Goal: Task Accomplishment & Management: Use online tool/utility

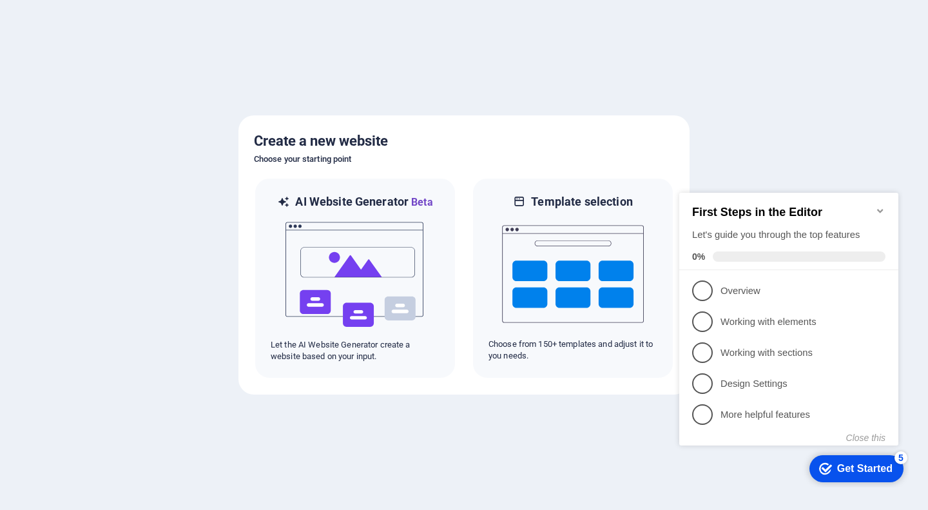
click at [878, 206] on icon "Minimize checklist" at bounding box center [880, 211] width 10 height 10
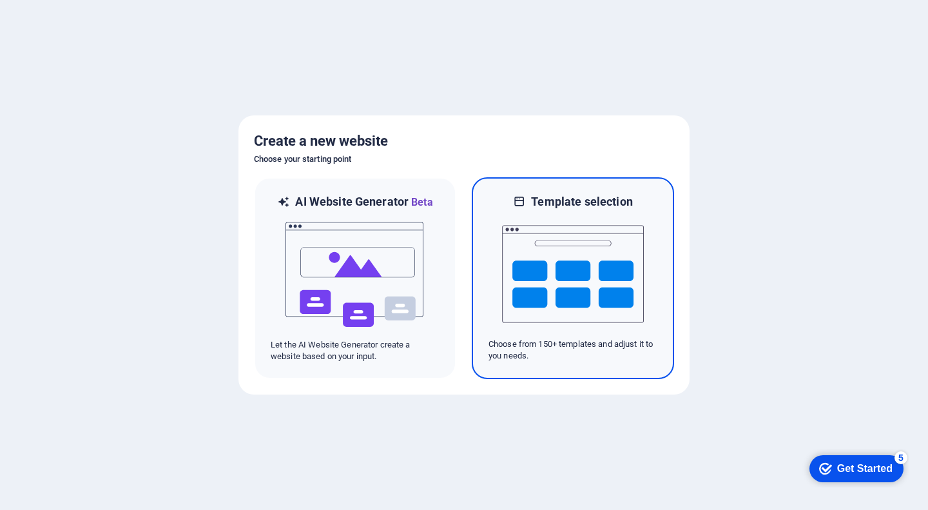
click at [575, 281] on img at bounding box center [573, 273] width 142 height 129
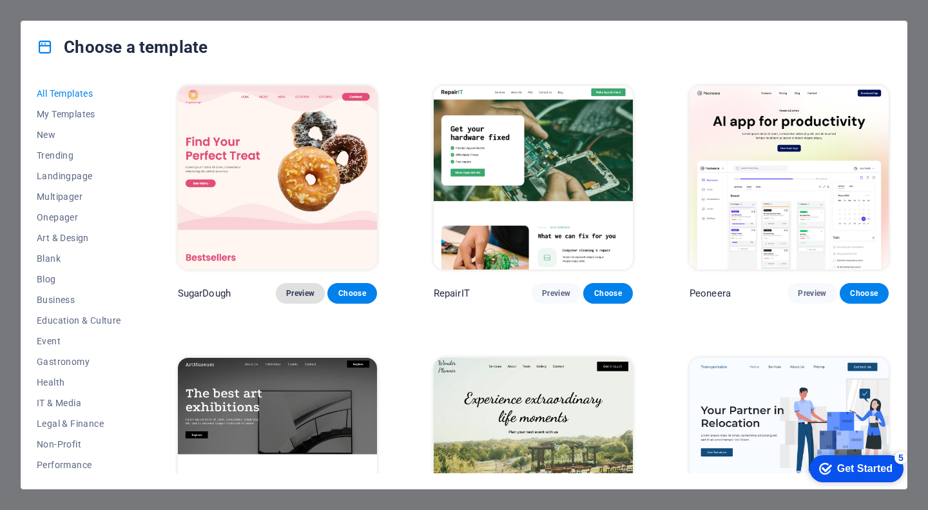
click at [308, 293] on span "Preview" at bounding box center [300, 293] width 28 height 10
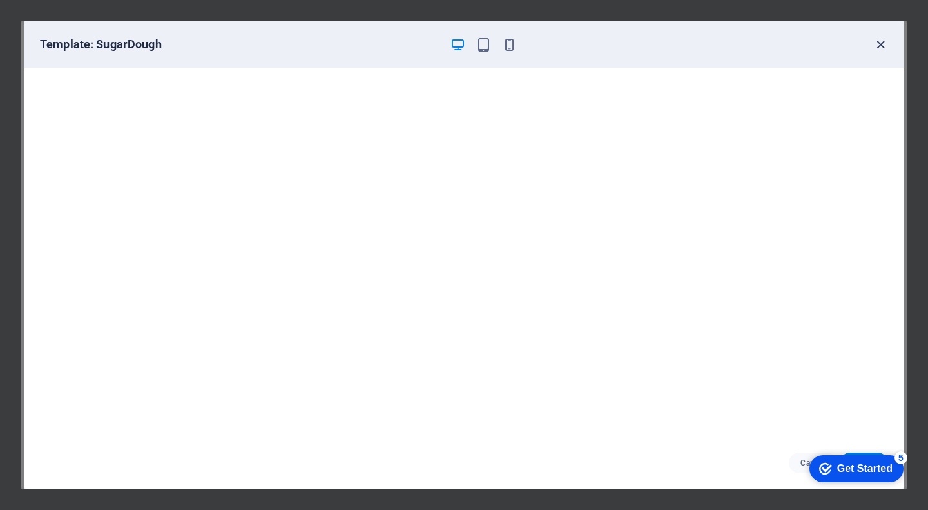
click at [881, 43] on icon "button" at bounding box center [880, 44] width 15 height 15
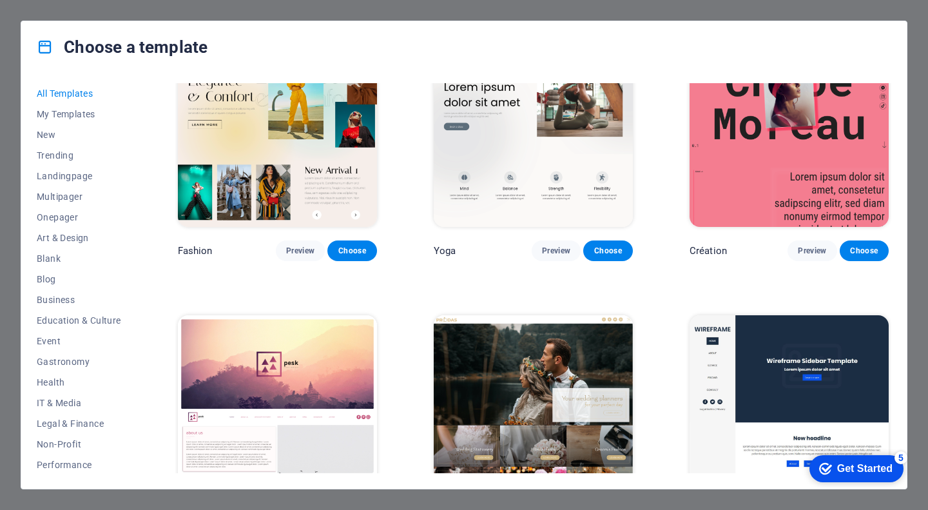
scroll to position [4189, 0]
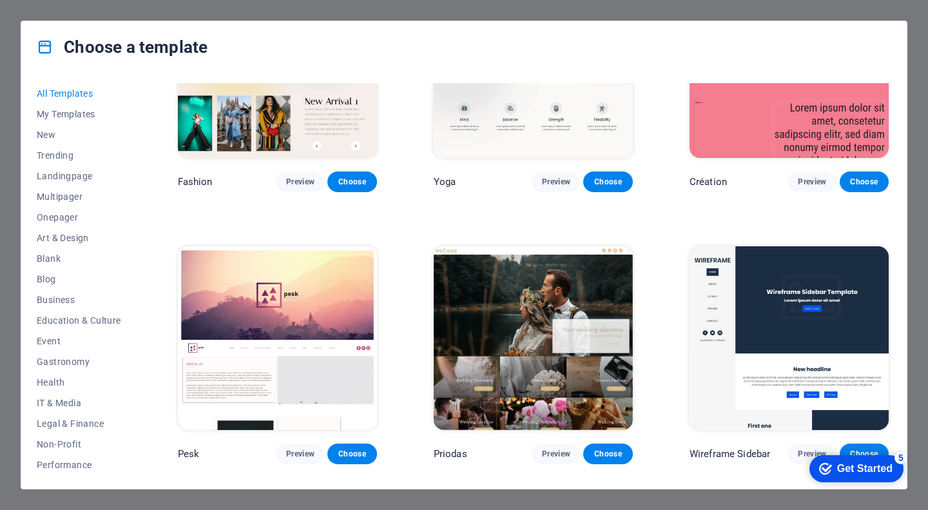
click at [271, 246] on img at bounding box center [277, 338] width 199 height 184
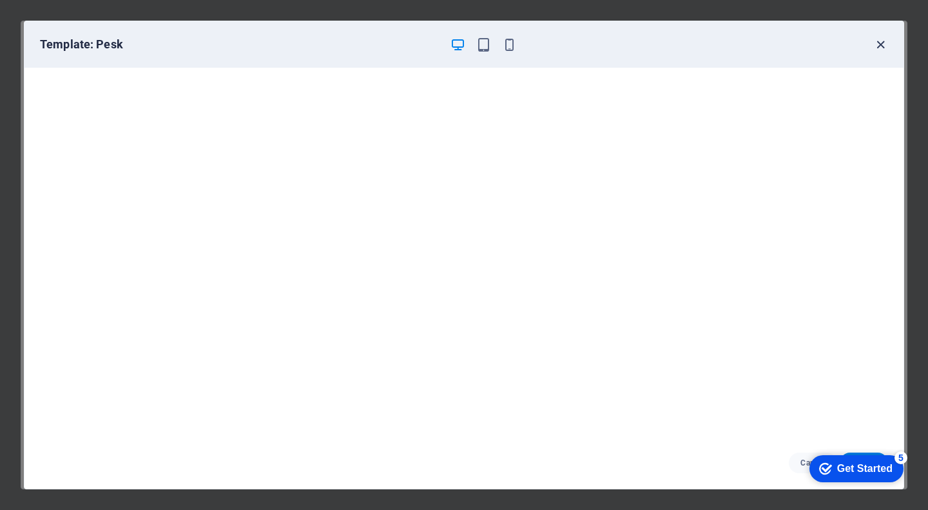
click at [887, 45] on icon "button" at bounding box center [880, 44] width 15 height 15
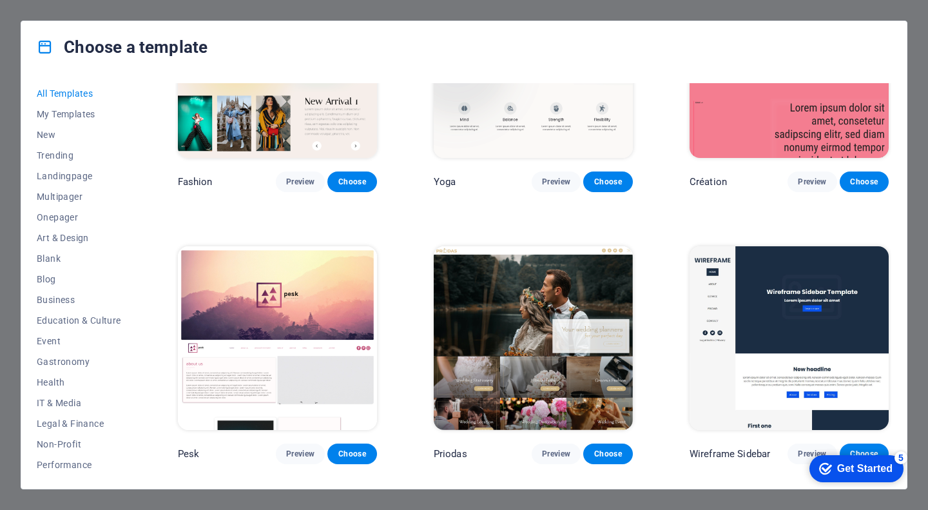
click at [290, 282] on img at bounding box center [277, 338] width 199 height 184
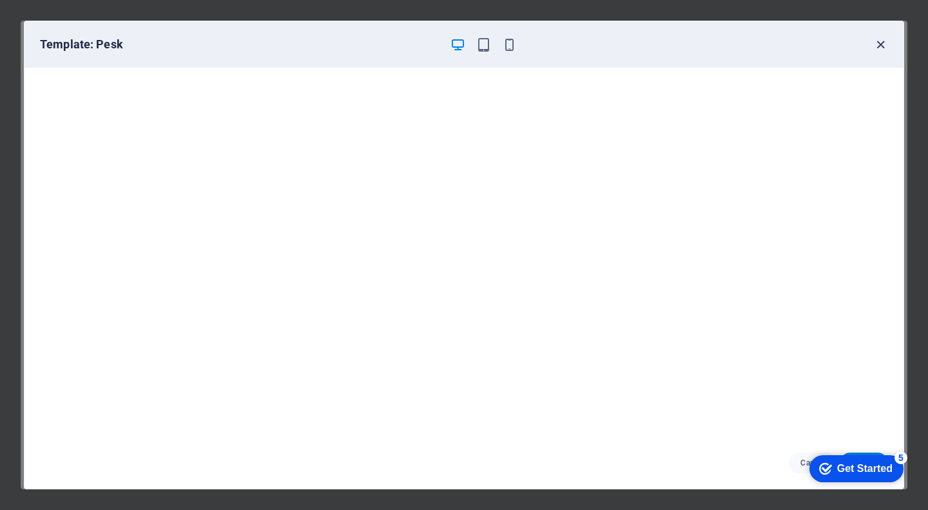
click at [880, 44] on icon "button" at bounding box center [880, 44] width 15 height 15
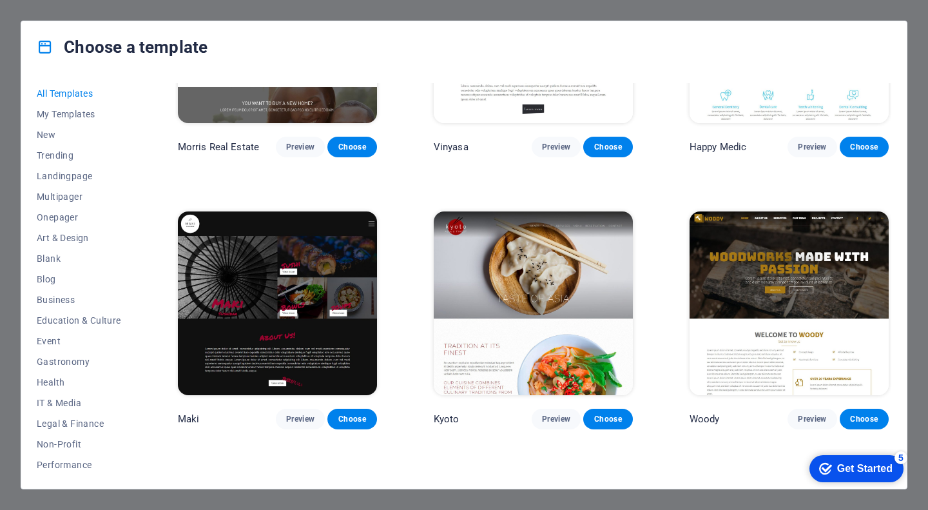
scroll to position [5864, 0]
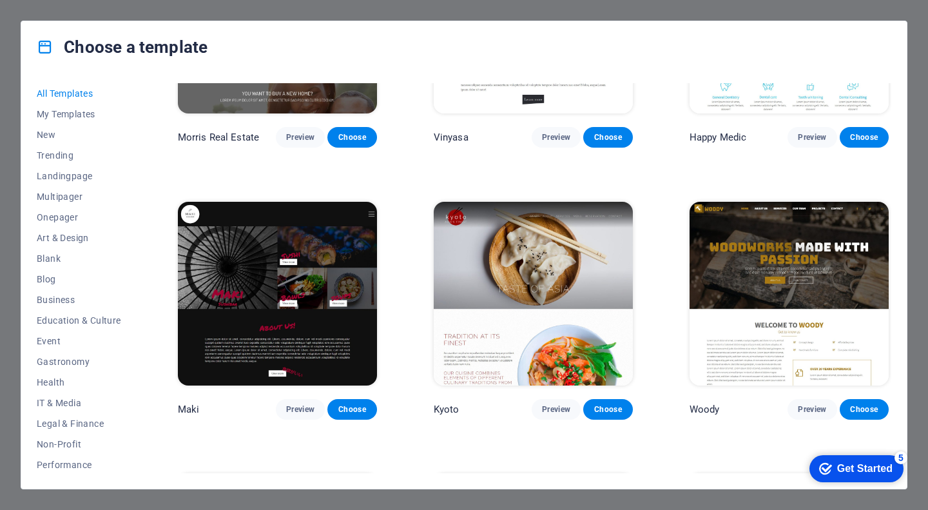
click at [521, 235] on img at bounding box center [533, 294] width 199 height 184
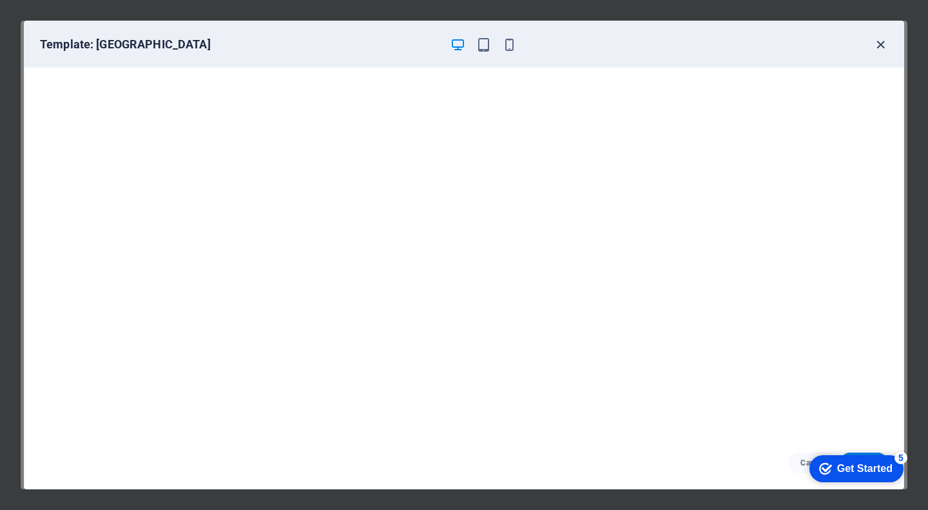
click at [882, 46] on icon "button" at bounding box center [880, 44] width 15 height 15
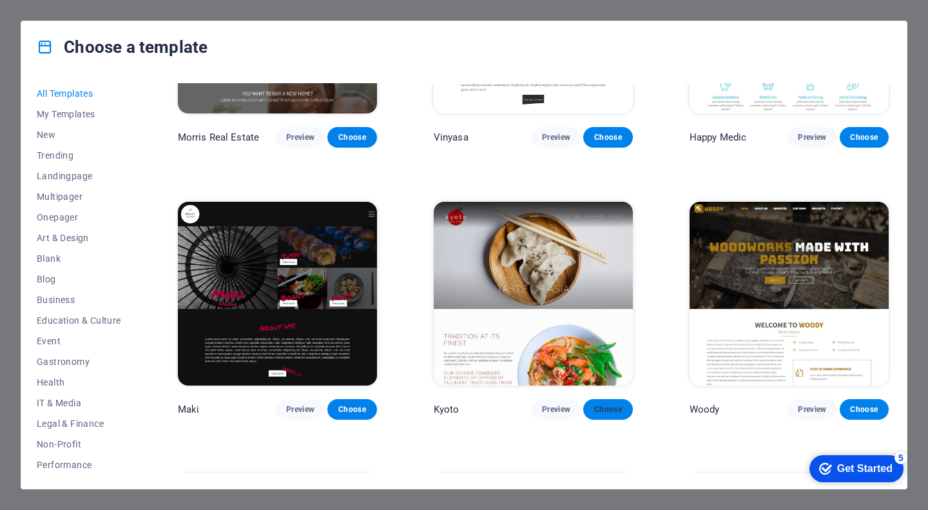
click at [596, 404] on span "Choose" at bounding box center [608, 409] width 28 height 10
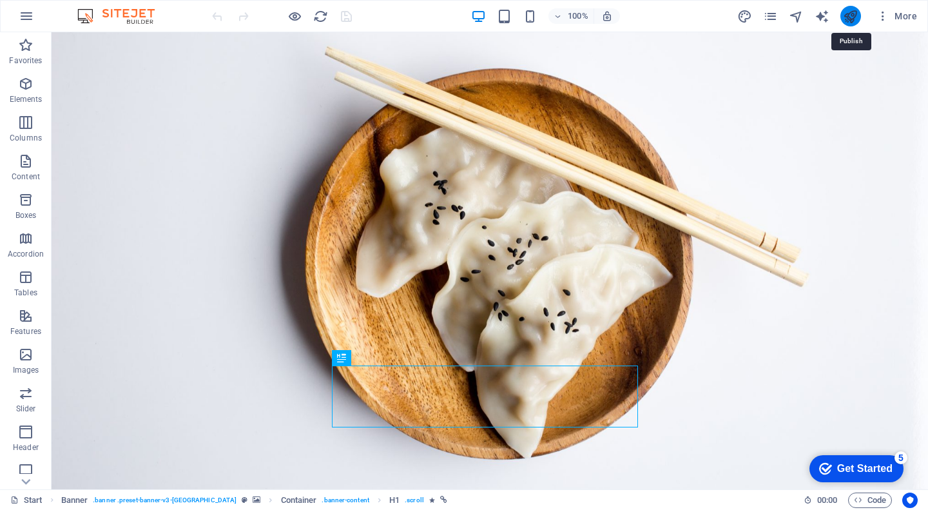
click at [853, 19] on icon "publish" at bounding box center [850, 16] width 15 height 15
click at [777, 16] on icon "pages" at bounding box center [770, 16] width 15 height 15
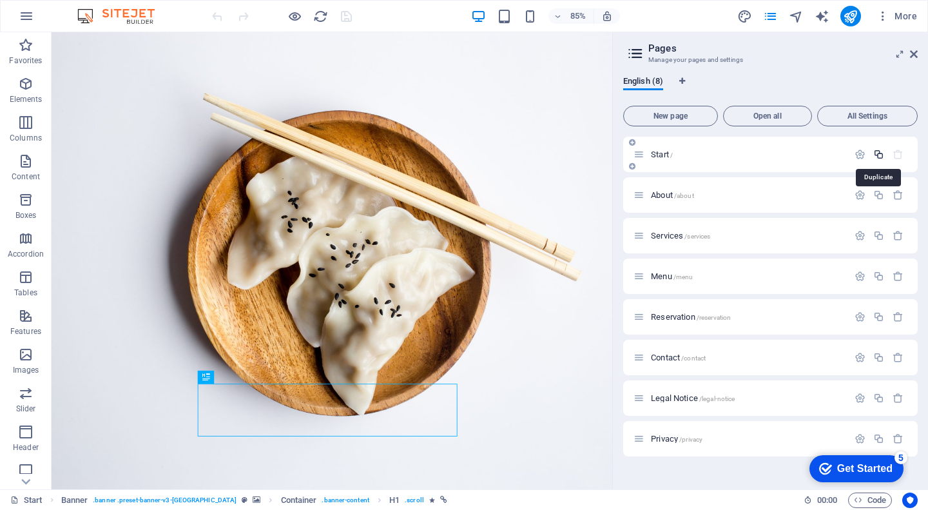
click at [880, 153] on icon "button" at bounding box center [878, 154] width 11 height 11
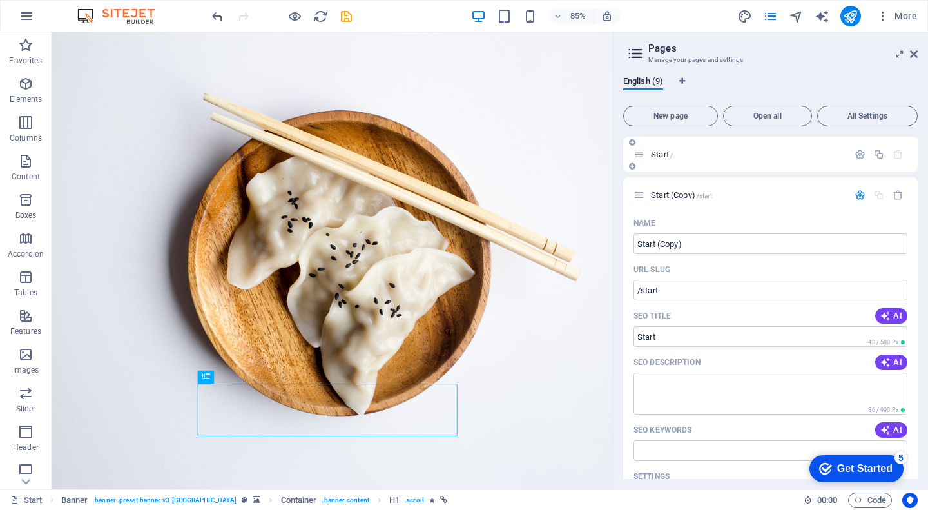
click at [804, 157] on p "Start /" at bounding box center [747, 154] width 193 height 8
click at [775, 153] on p "Start /" at bounding box center [747, 154] width 193 height 8
click at [831, 157] on p "Start /" at bounding box center [747, 154] width 193 height 8
click at [831, 155] on p "Start /" at bounding box center [747, 154] width 193 height 8
click at [854, 153] on icon "button" at bounding box center [859, 154] width 11 height 11
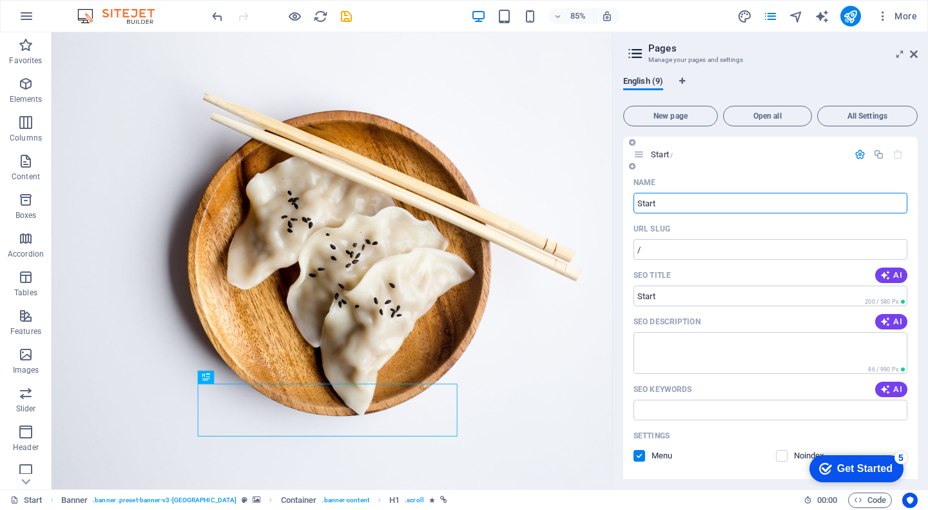
click at [670, 155] on span "Start /" at bounding box center [662, 155] width 22 height 10
click at [664, 152] on span "Start /" at bounding box center [662, 155] width 22 height 10
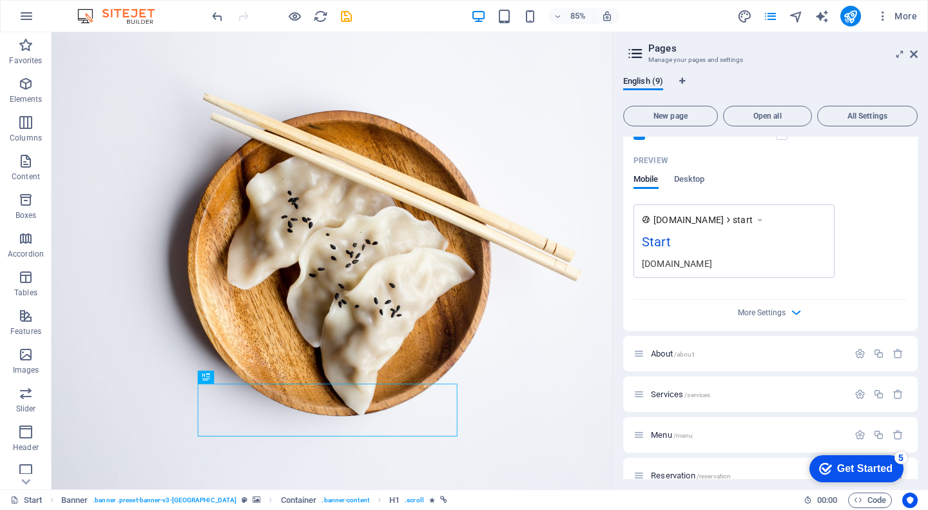
scroll to position [967, 0]
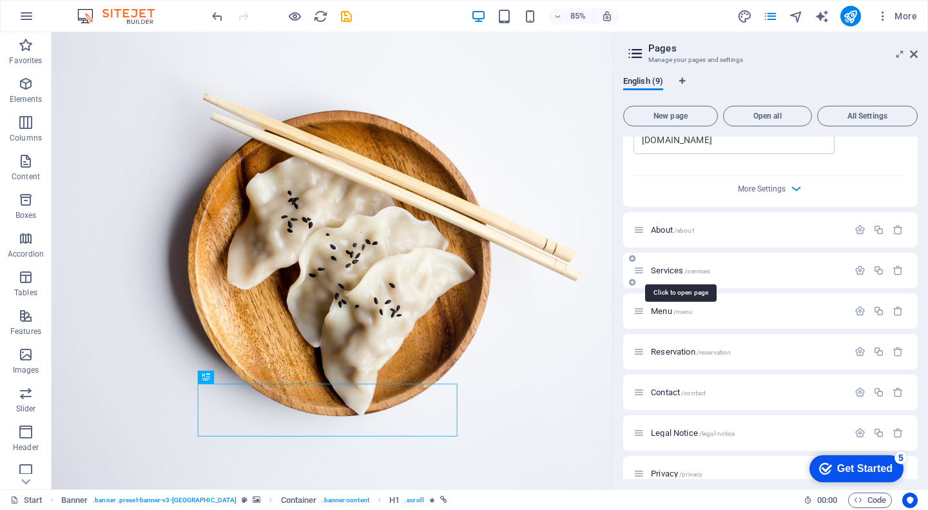
click at [660, 274] on span "Services /services" at bounding box center [680, 271] width 59 height 10
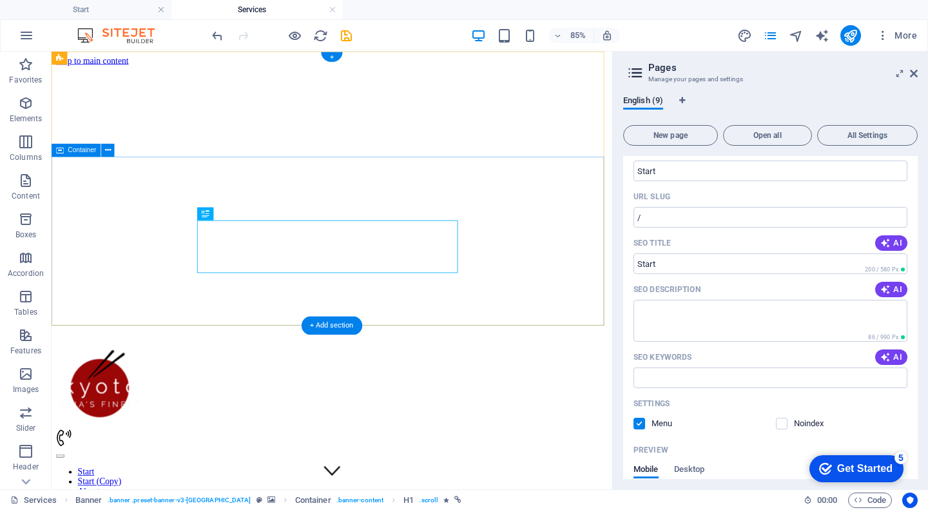
scroll to position [0, 0]
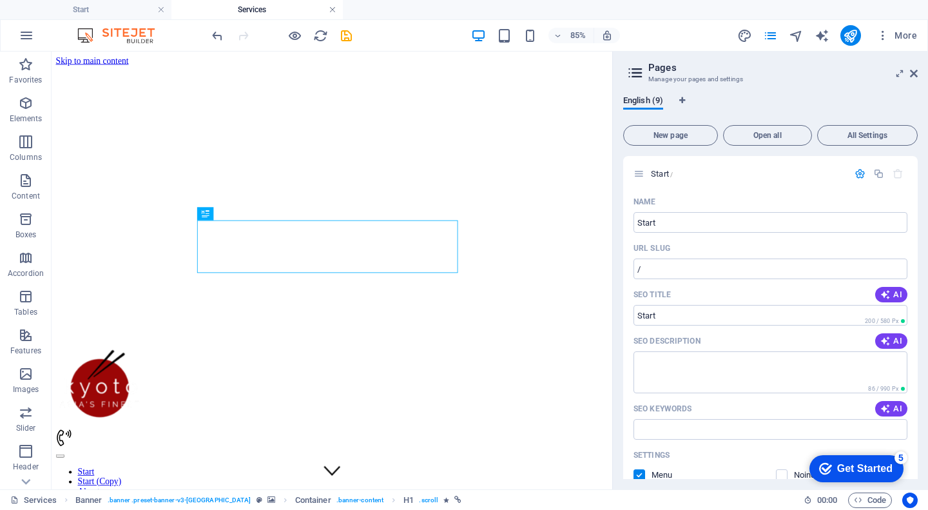
click at [336, 10] on link at bounding box center [333, 10] width 8 height 12
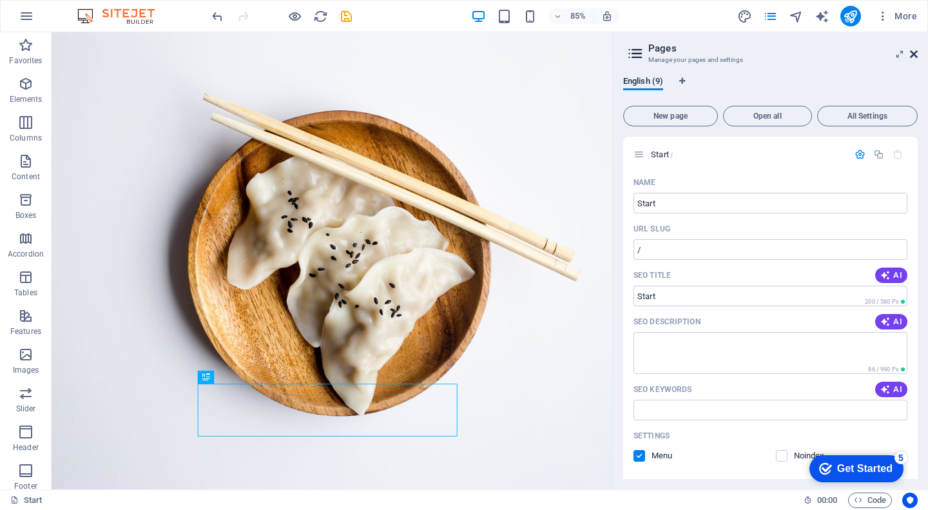
click at [912, 57] on icon at bounding box center [914, 54] width 8 height 10
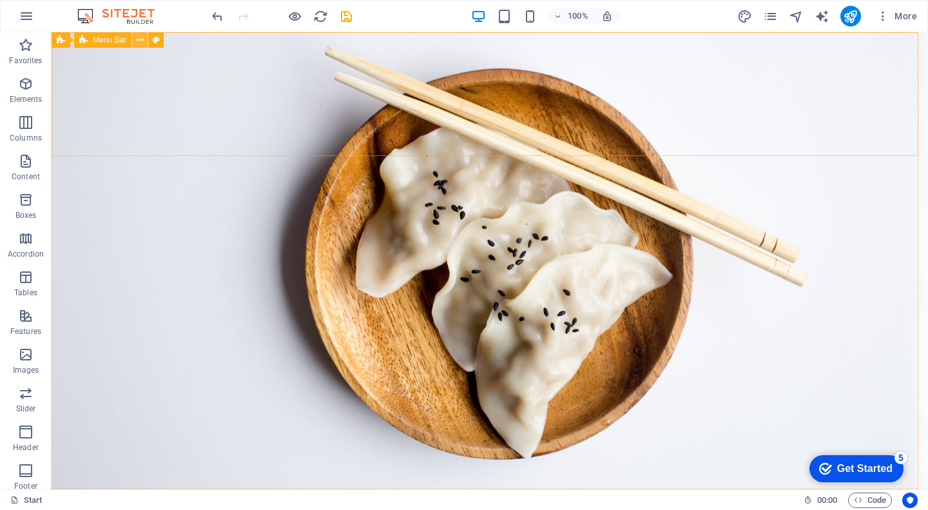
click at [137, 41] on icon at bounding box center [140, 41] width 7 height 14
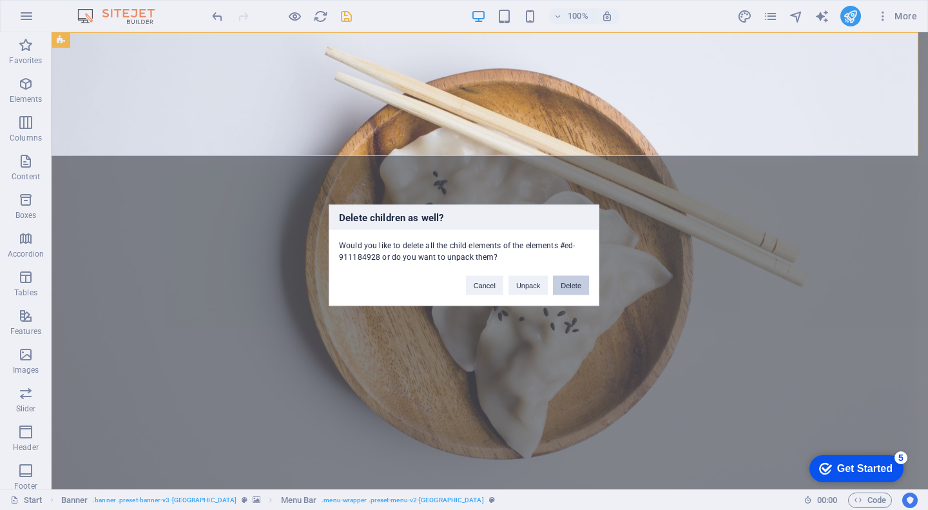
click at [570, 287] on button "Delete" at bounding box center [571, 284] width 36 height 19
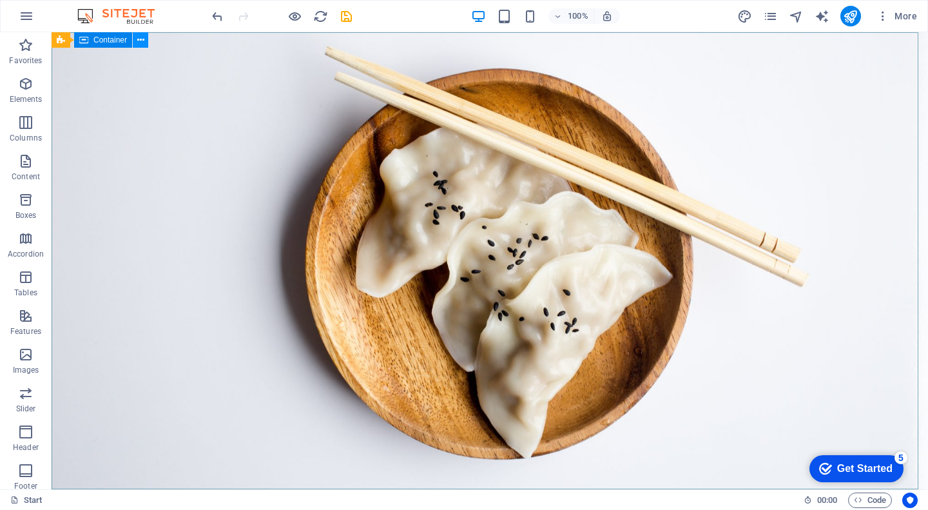
click at [138, 39] on icon at bounding box center [140, 41] width 7 height 14
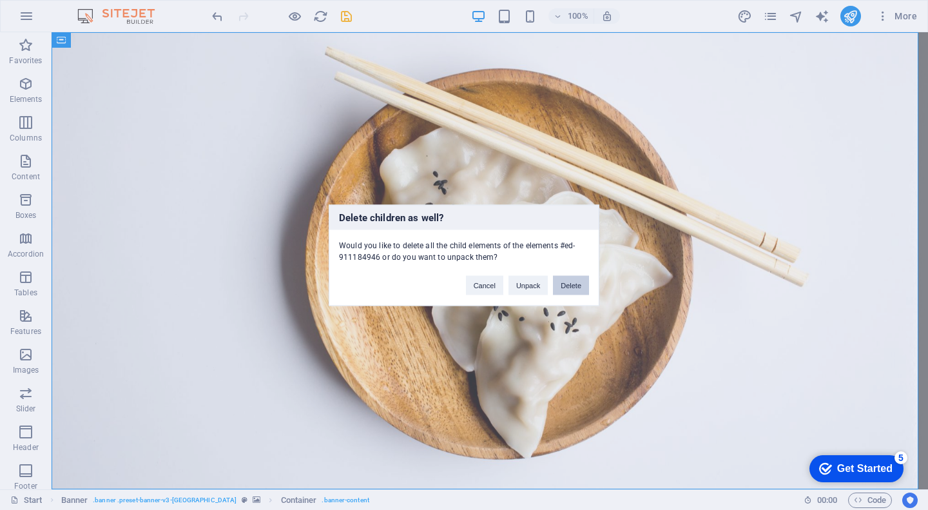
click at [576, 288] on button "Delete" at bounding box center [571, 284] width 36 height 19
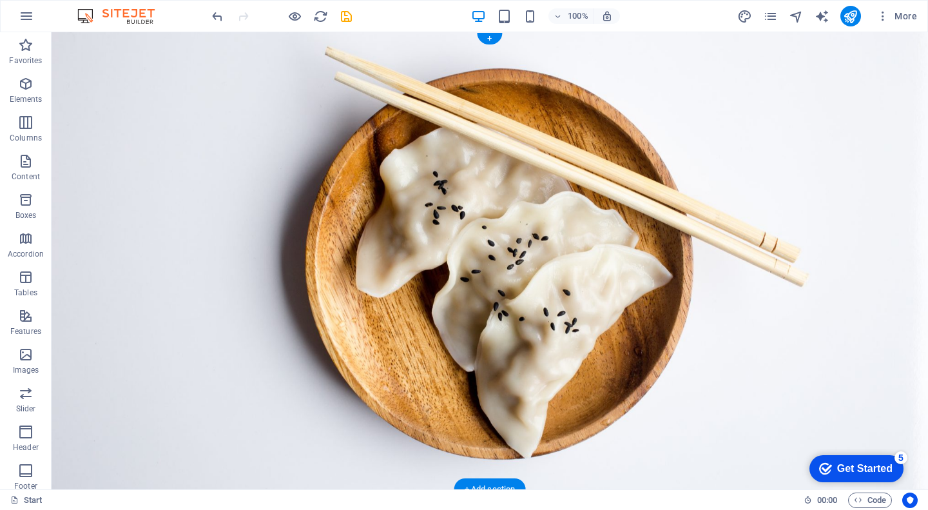
click at [251, 191] on figure at bounding box center [490, 260] width 876 height 457
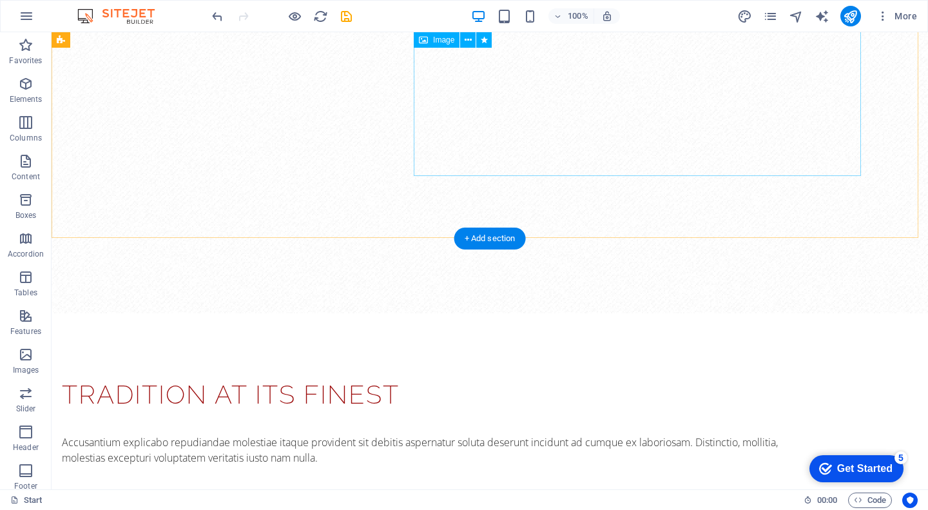
scroll to position [451, 0]
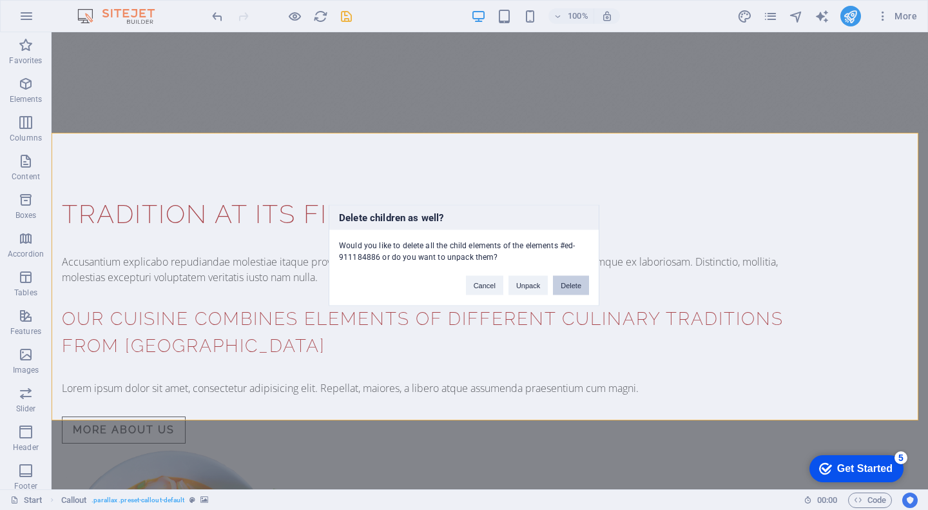
click at [583, 284] on button "Delete" at bounding box center [571, 284] width 36 height 19
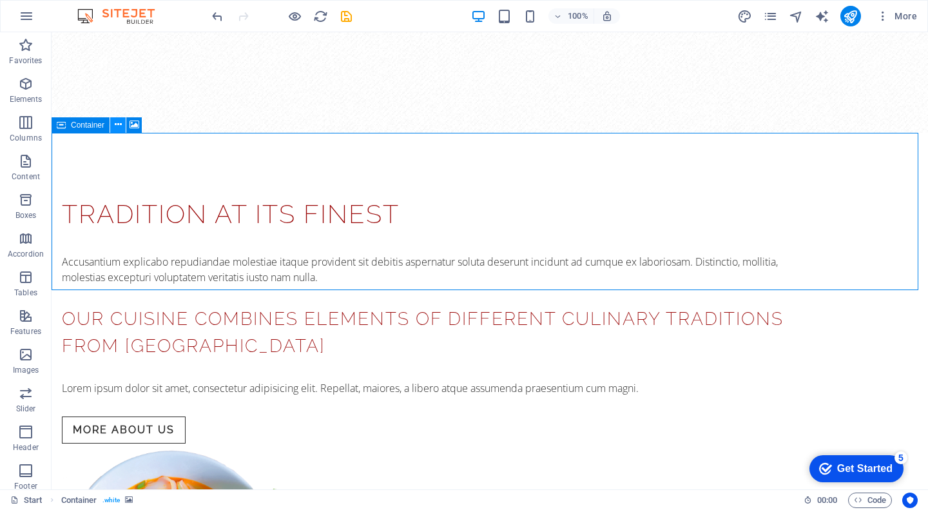
click at [119, 124] on icon at bounding box center [118, 125] width 7 height 14
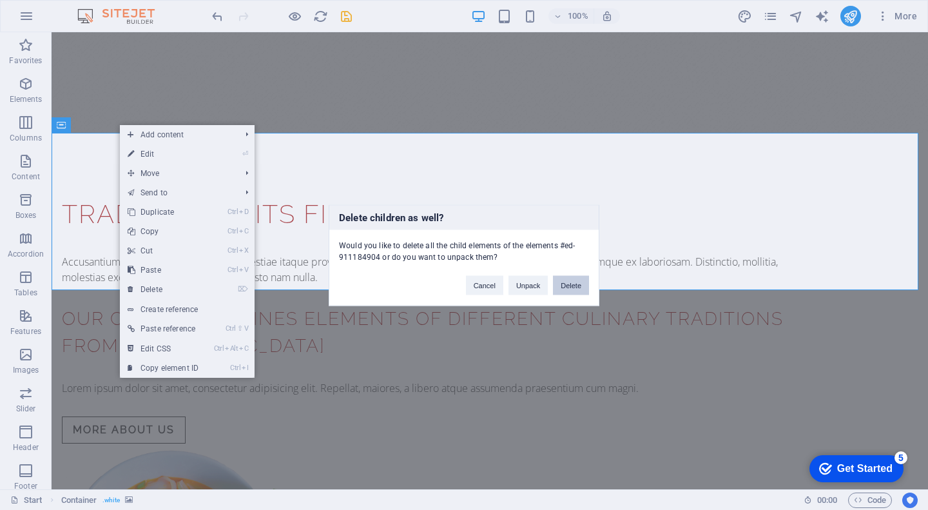
click at [576, 284] on button "Delete" at bounding box center [571, 284] width 36 height 19
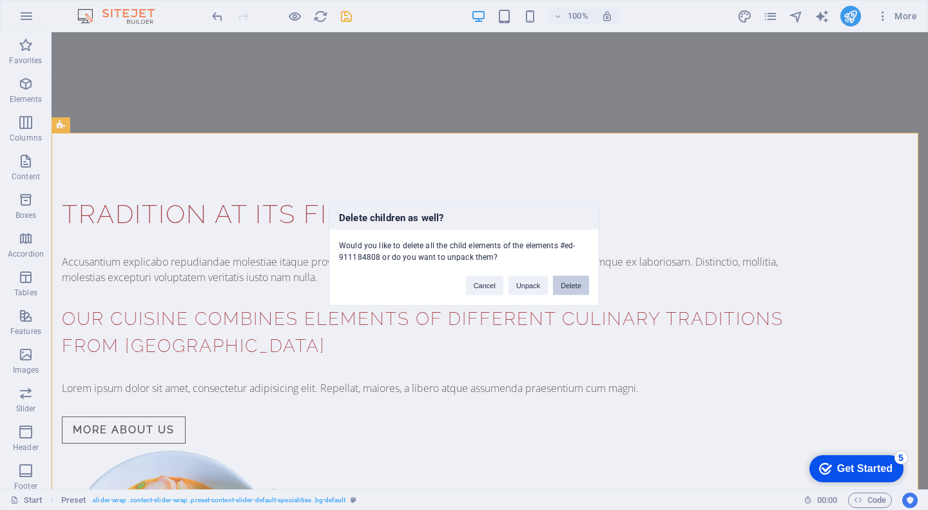
click at [580, 278] on button "Delete" at bounding box center [571, 284] width 36 height 19
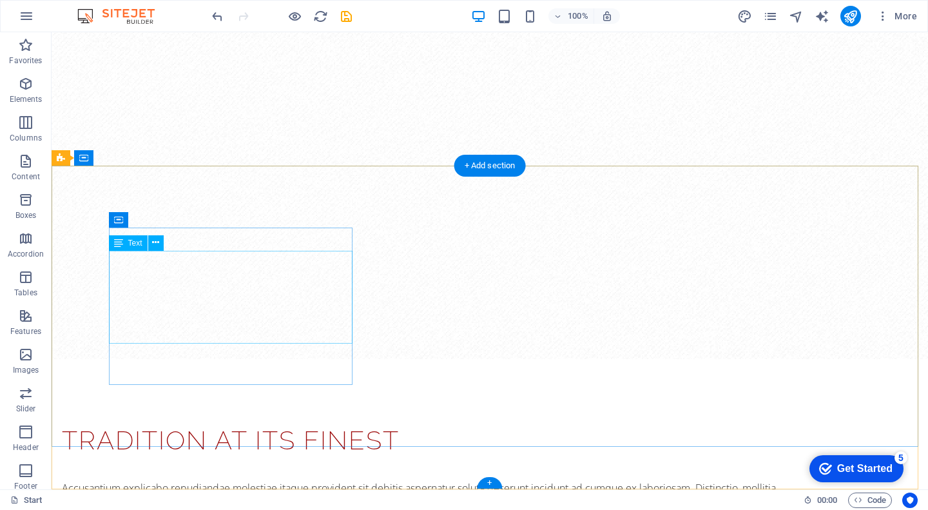
scroll to position [418, 0]
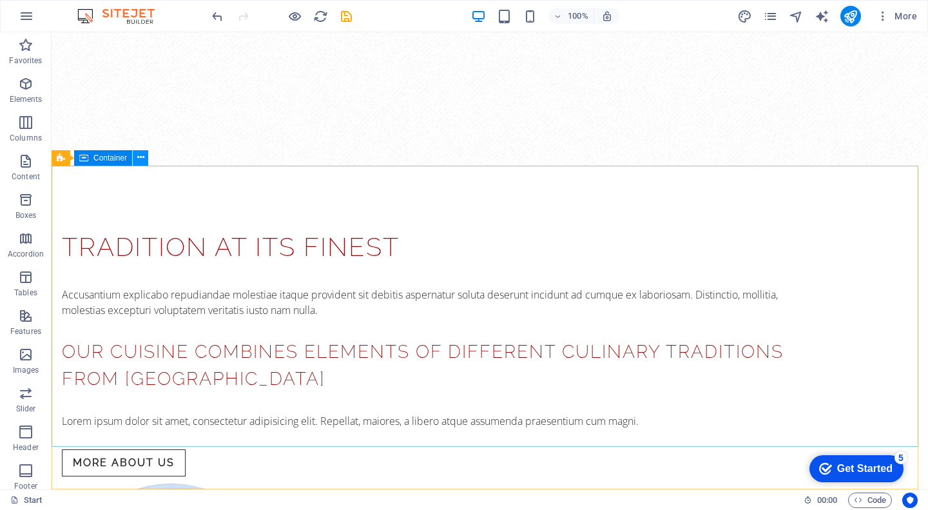
click at [144, 159] on button at bounding box center [140, 157] width 15 height 15
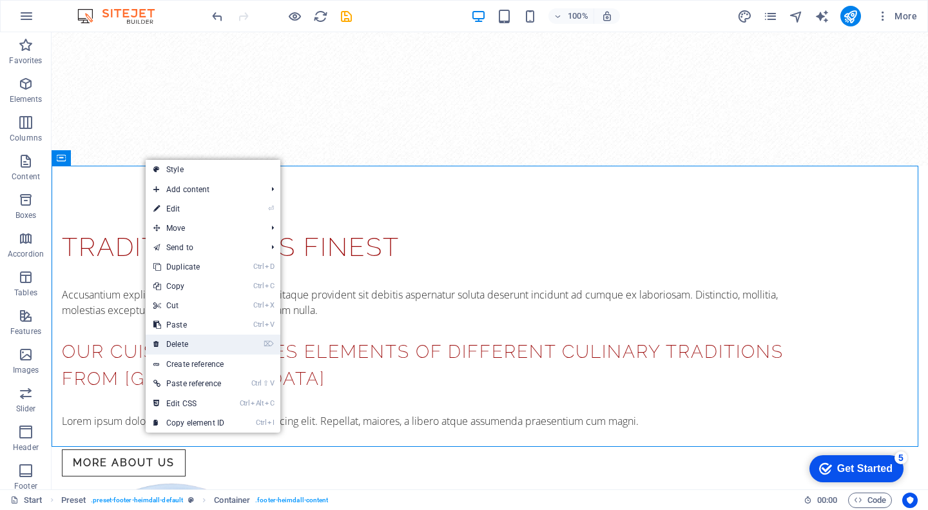
click at [200, 340] on link "⌦ Delete" at bounding box center [189, 343] width 86 height 19
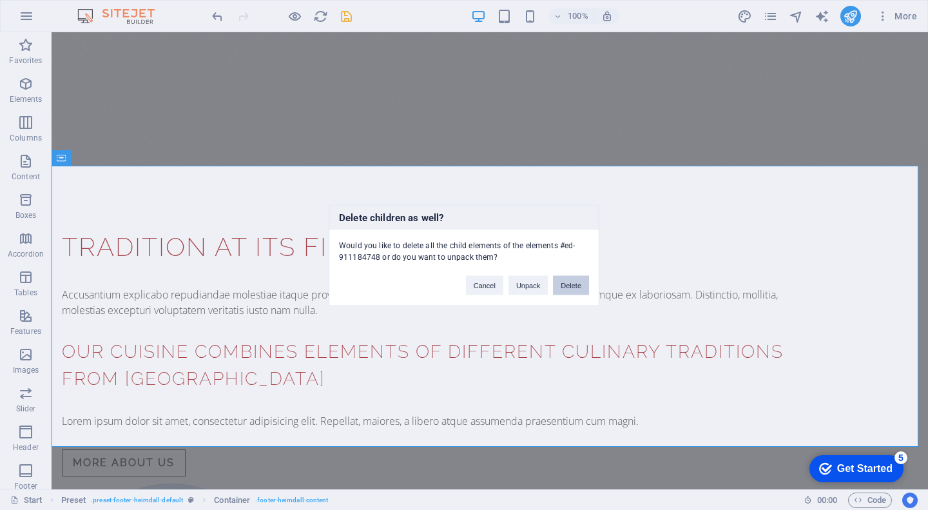
click at [572, 284] on button "Delete" at bounding box center [571, 284] width 36 height 19
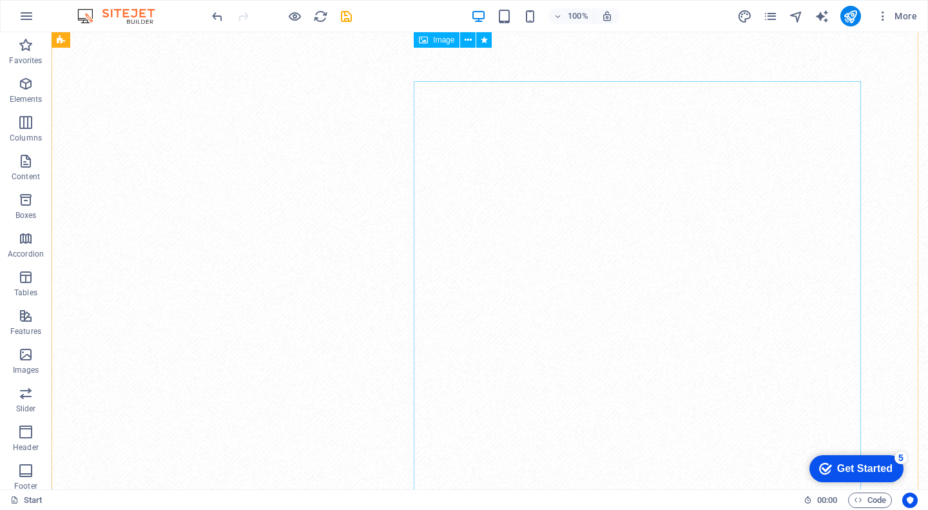
scroll to position [0, 0]
drag, startPoint x: 853, startPoint y: 463, endPoint x: 858, endPoint y: 454, distance: 10.4
click at [853, 449] on html "checkmark Get Started 5 First Steps in the Editor Let's guide you through the t…" at bounding box center [855, 468] width 106 height 39
click at [860, 465] on div "Get Started" at bounding box center [864, 469] width 55 height 12
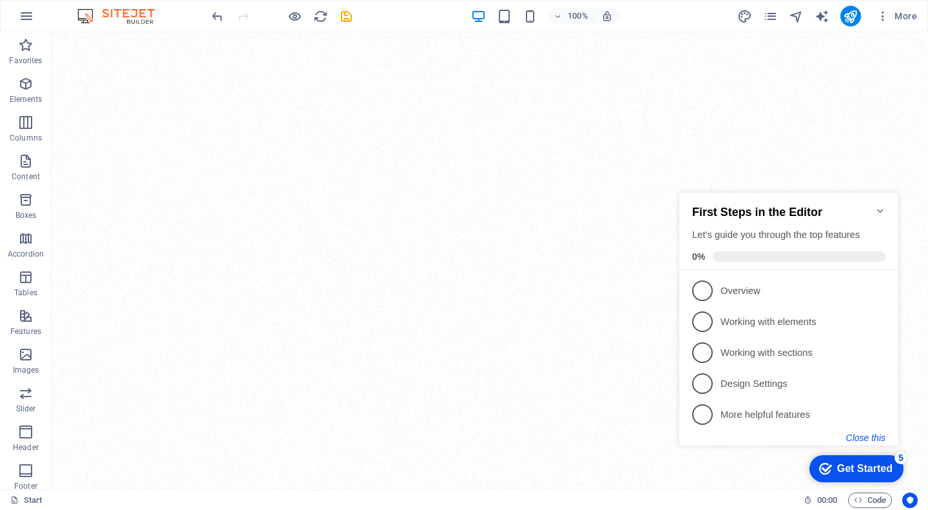
click at [861, 434] on button "Close this" at bounding box center [865, 437] width 39 height 10
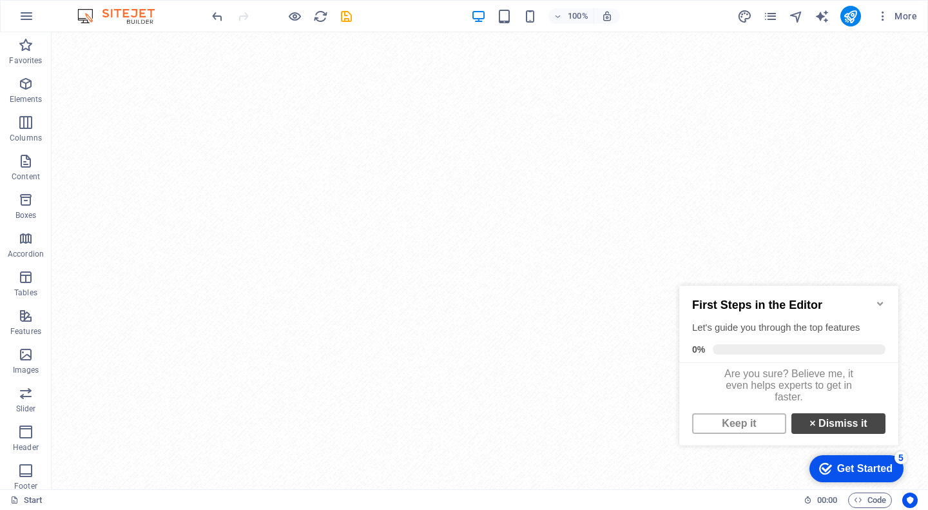
click at [813, 430] on link "× Dismiss it" at bounding box center [838, 423] width 94 height 21
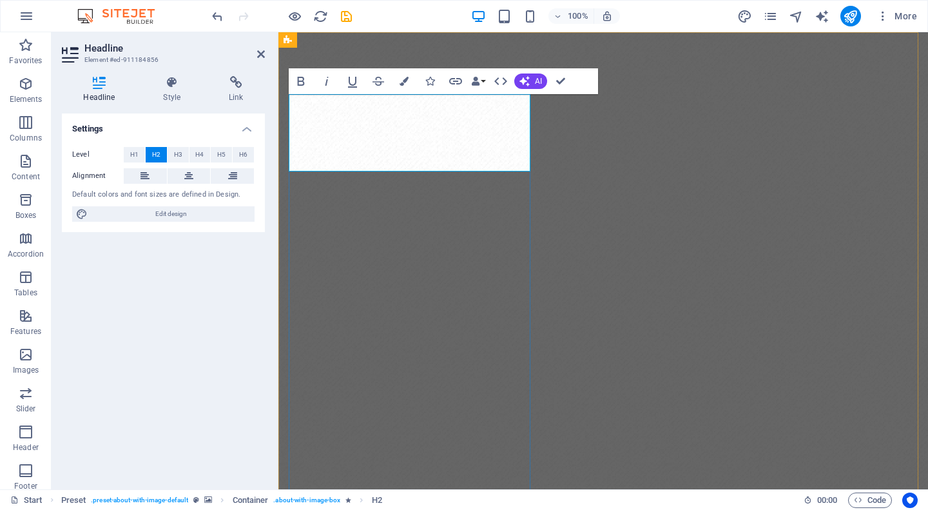
drag, startPoint x: 361, startPoint y: 157, endPoint x: 554, endPoint y: 153, distance: 192.7
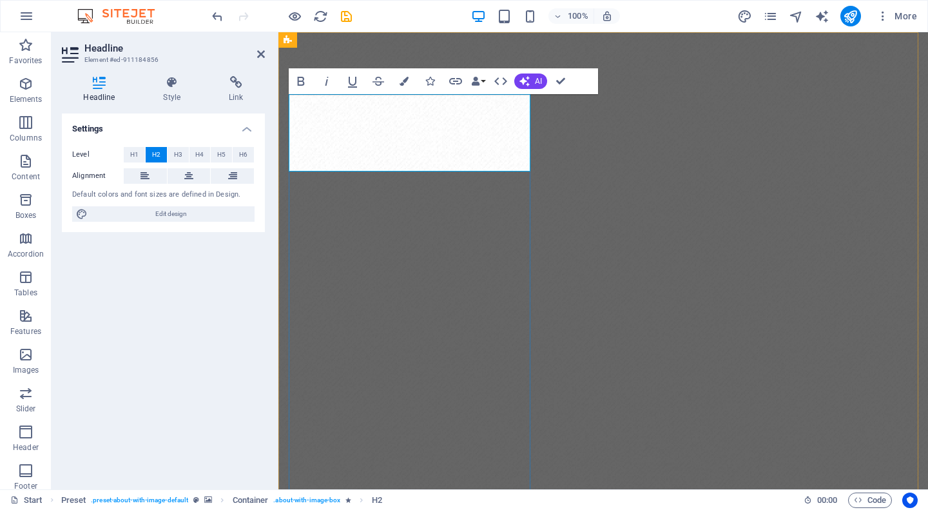
drag, startPoint x: 296, startPoint y: 113, endPoint x: 429, endPoint y: 115, distance: 132.8
click at [749, 55] on figure at bounding box center [603, 303] width 650 height 543
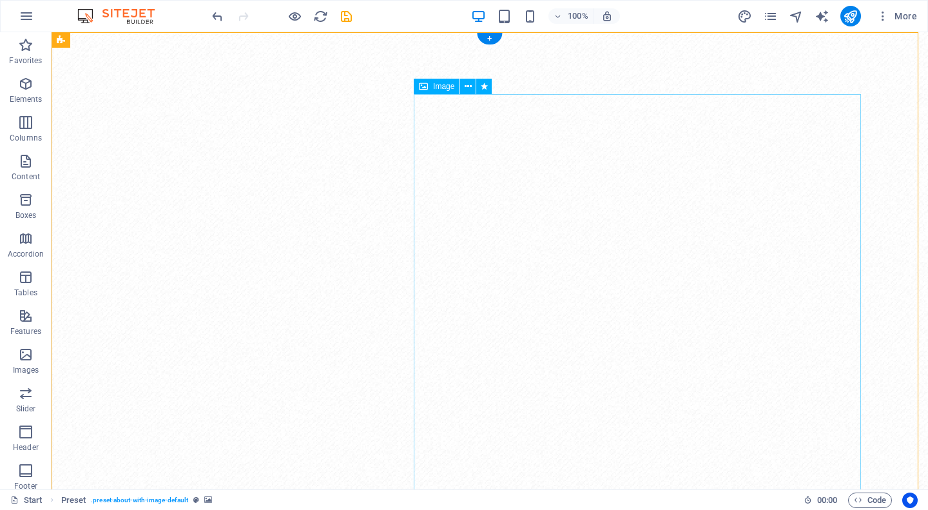
click at [436, 82] on span "Image" at bounding box center [443, 86] width 21 height 8
click at [440, 88] on span "Image" at bounding box center [443, 86] width 21 height 8
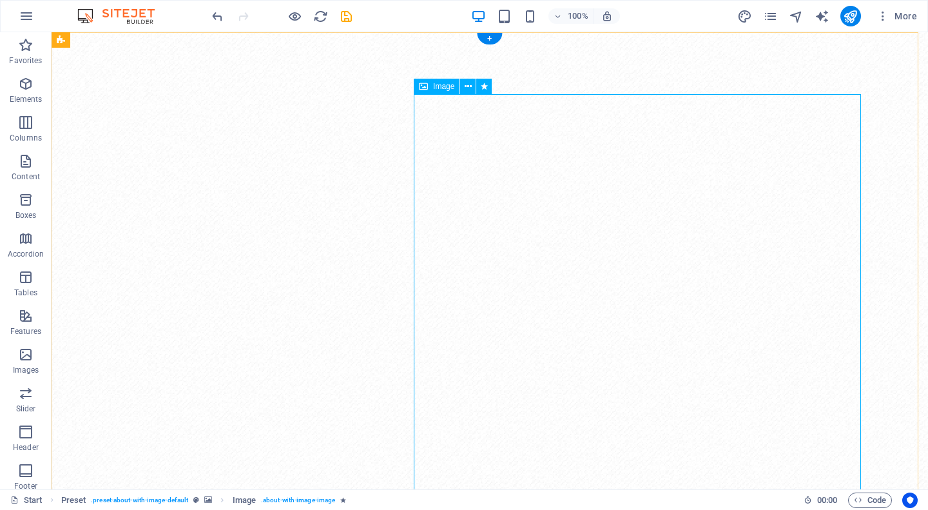
select select "%"
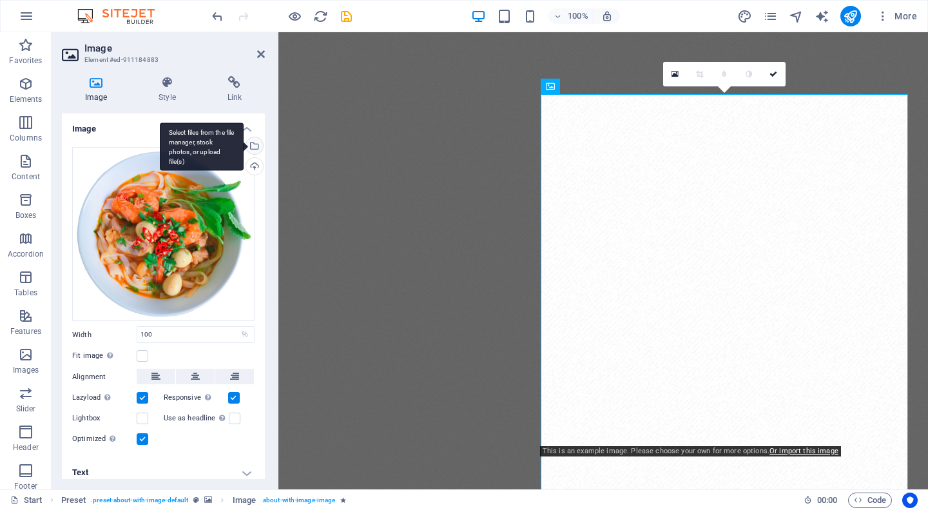
click at [252, 145] on div "Select files from the file manager, stock photos, or upload file(s)" at bounding box center [253, 146] width 19 height 19
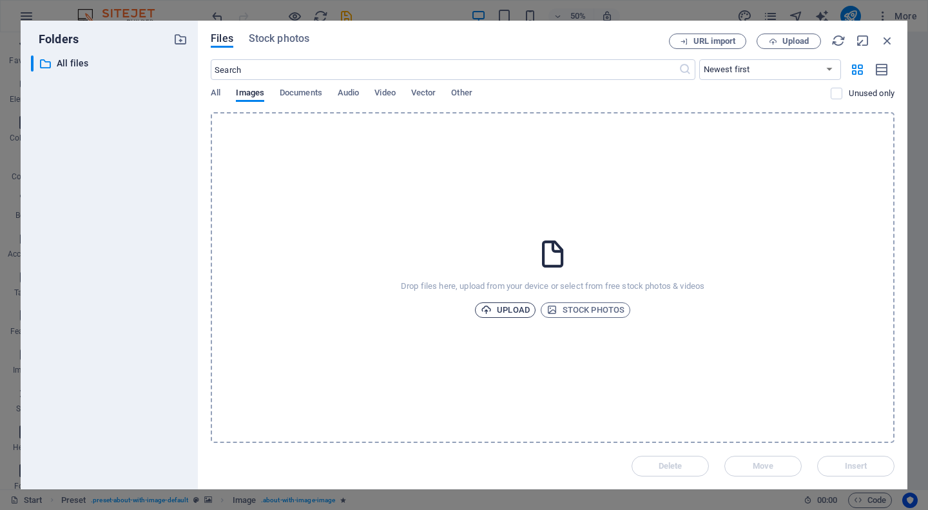
click at [507, 307] on span "Upload" at bounding box center [505, 309] width 49 height 15
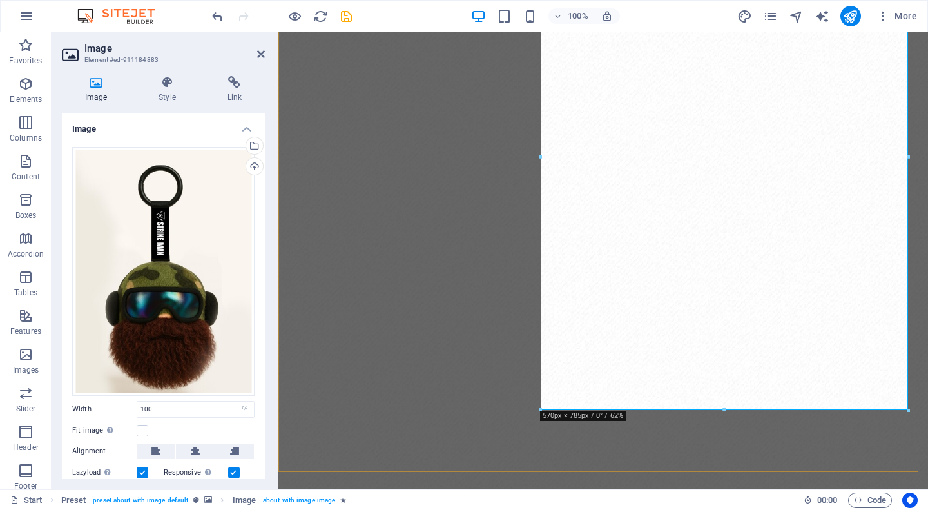
scroll to position [193, 0]
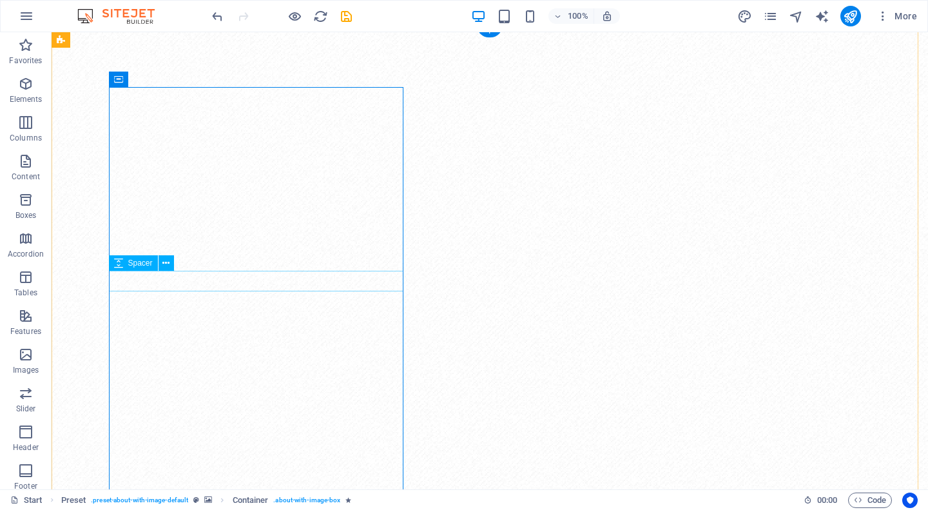
scroll to position [0, 0]
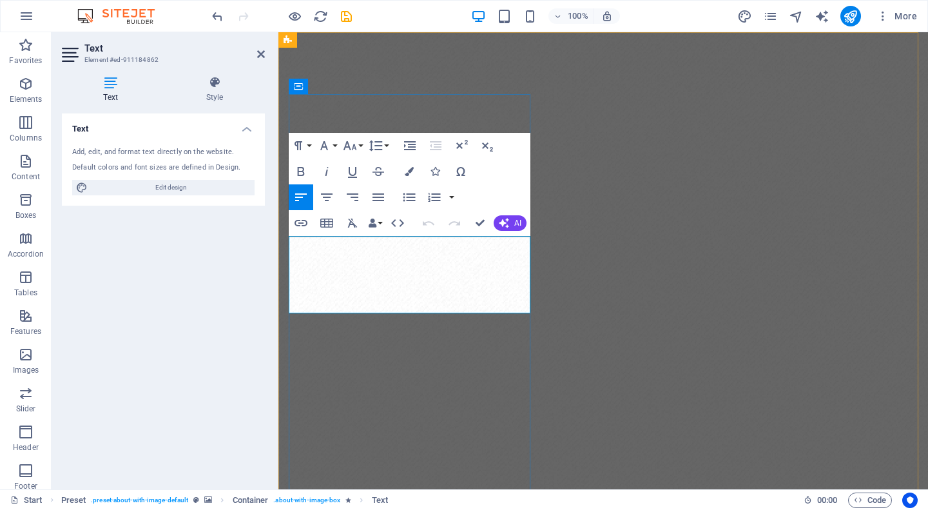
drag, startPoint x: 408, startPoint y: 305, endPoint x: 286, endPoint y: 244, distance: 136.6
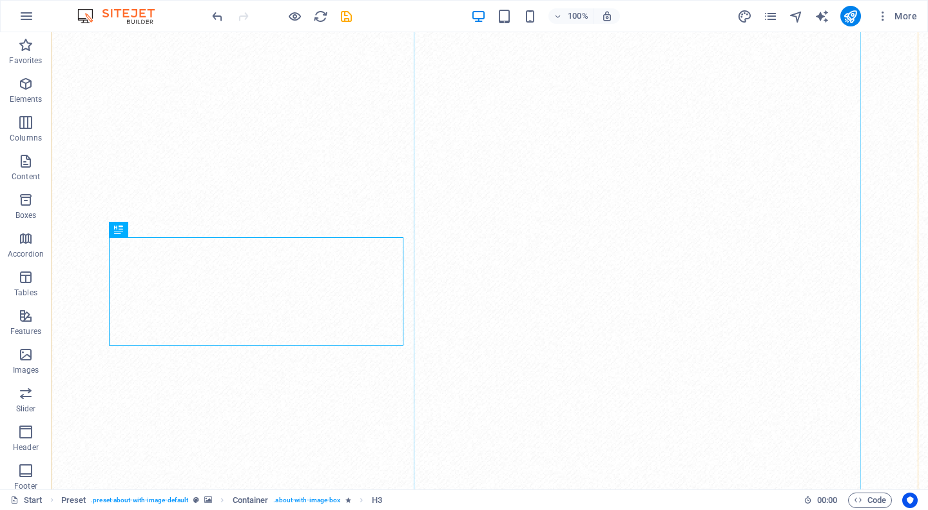
scroll to position [193, 0]
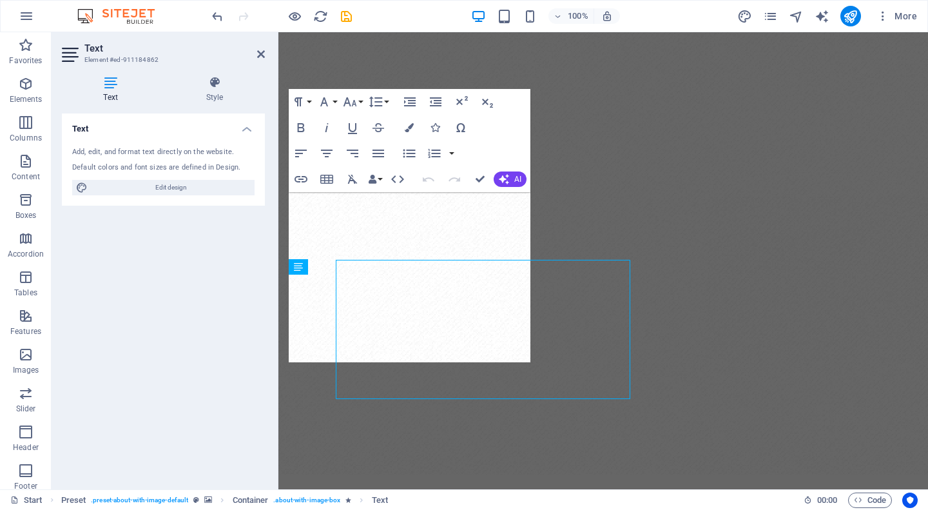
scroll to position [0, 0]
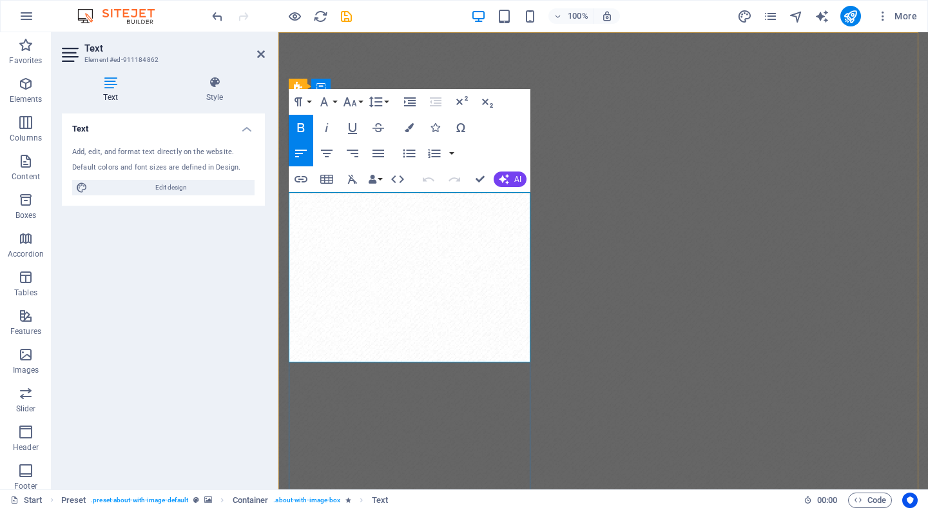
drag, startPoint x: 449, startPoint y: 216, endPoint x: 456, endPoint y: 217, distance: 7.2
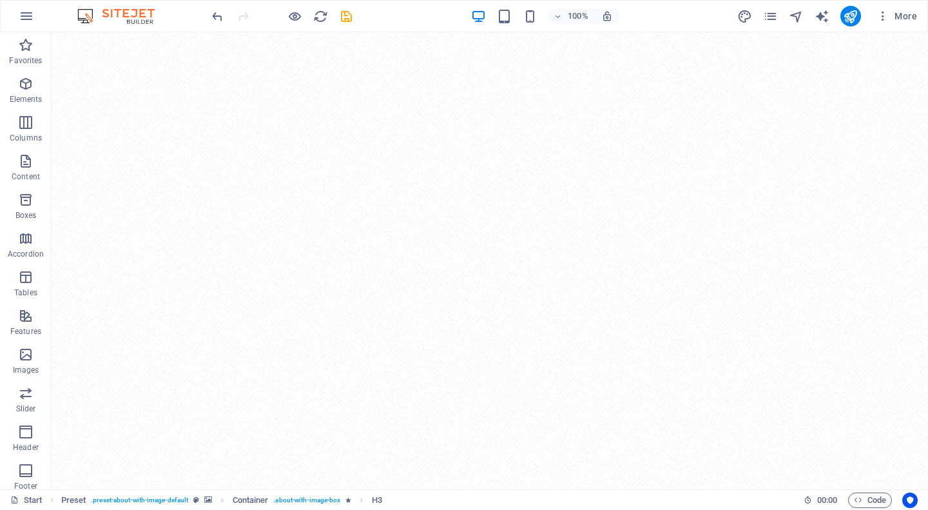
scroll to position [108, 0]
drag, startPoint x: 193, startPoint y: 446, endPoint x: 143, endPoint y: 376, distance: 86.0
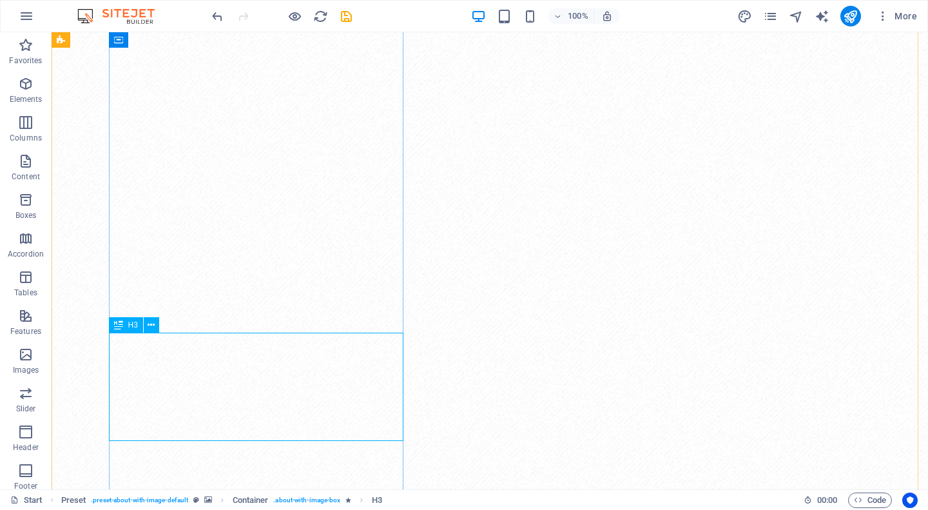
drag, startPoint x: 144, startPoint y: 427, endPoint x: 196, endPoint y: 458, distance: 60.5
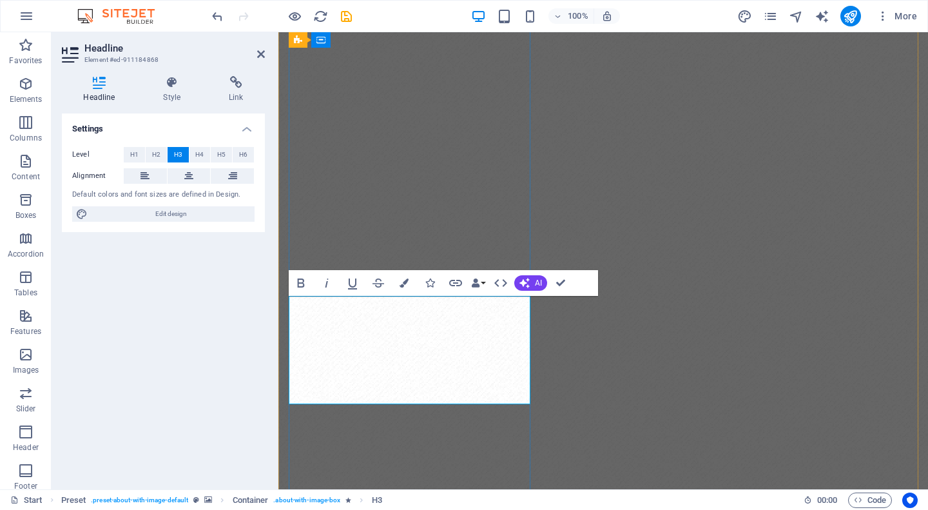
scroll to position [145, 0]
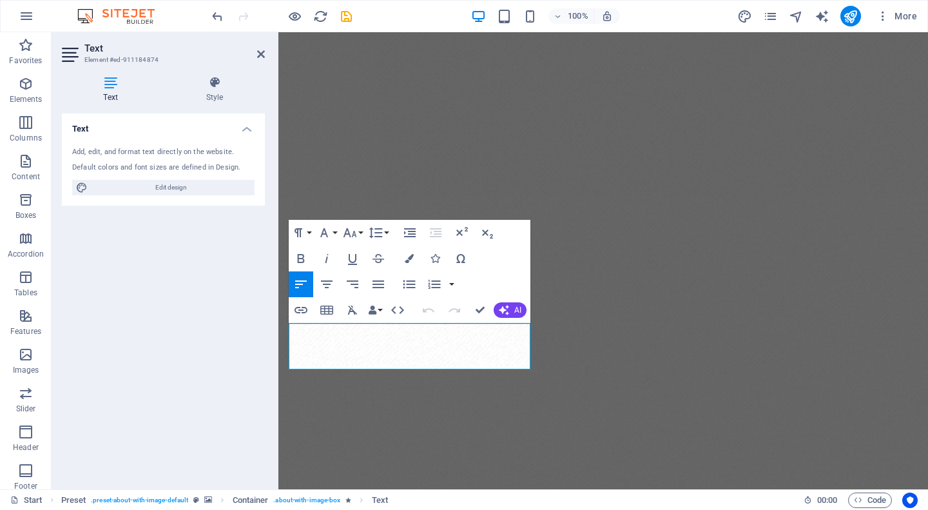
drag, startPoint x: 412, startPoint y: 364, endPoint x: 556, endPoint y: 360, distance: 144.4
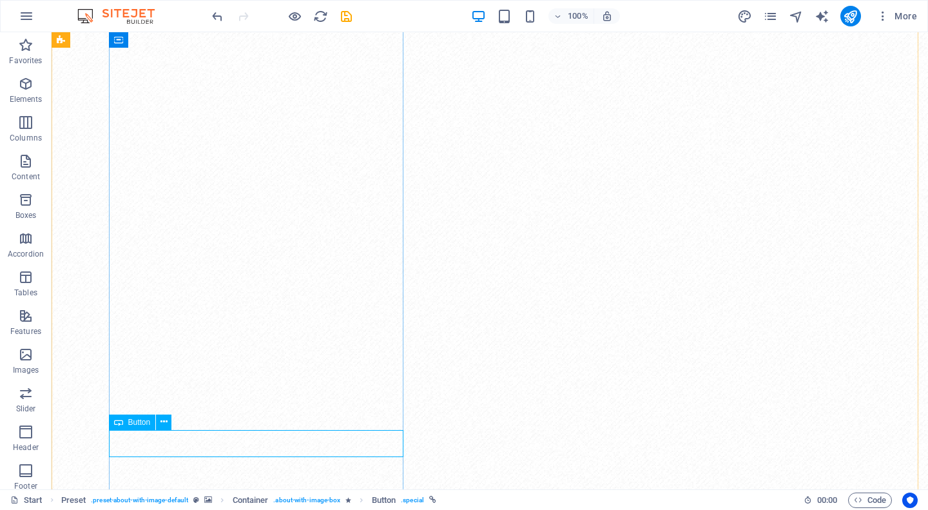
scroll to position [209, 0]
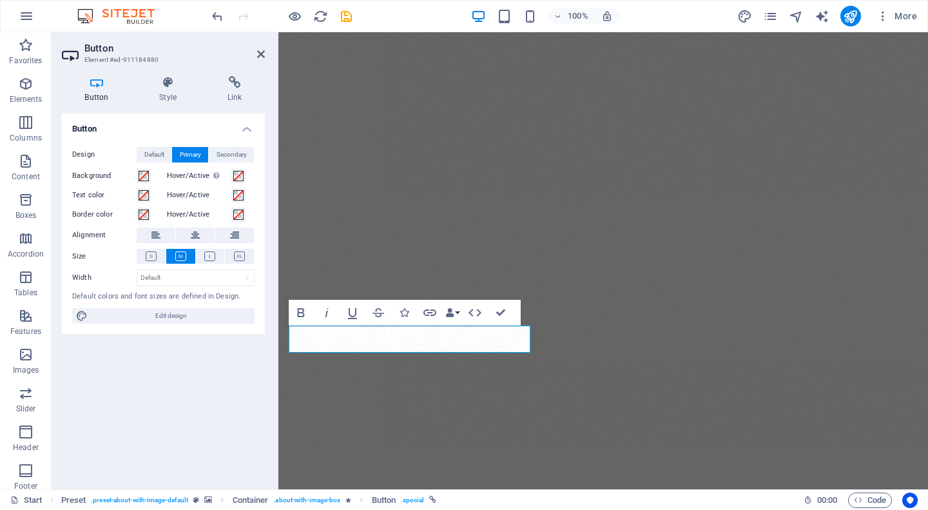
click at [244, 389] on div "Button Design Default Primary Secondary Background Hover/Active Switch to previ…" at bounding box center [163, 295] width 203 height 365
click at [237, 81] on icon at bounding box center [234, 82] width 61 height 13
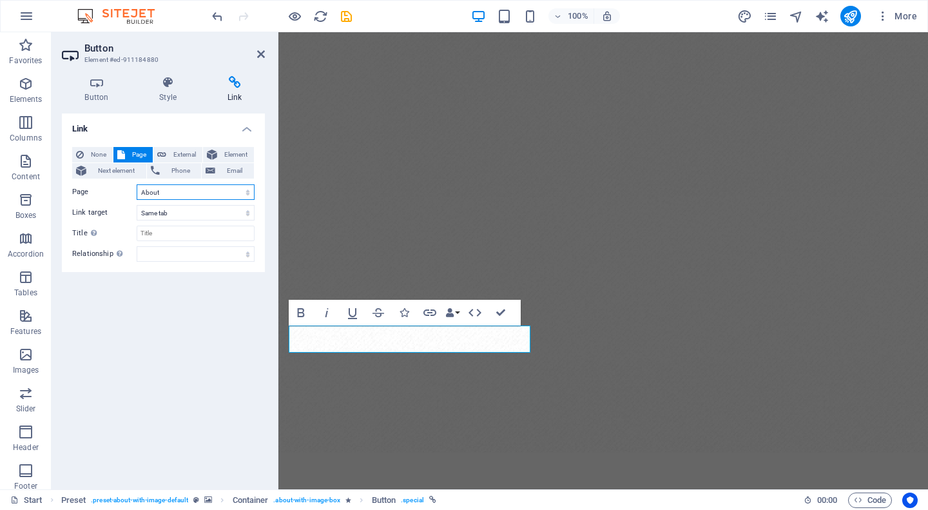
click at [181, 191] on select "Start Start (Copy) About Services Menu Reservation Contact Legal Notice Privacy" at bounding box center [196, 191] width 118 height 15
click at [83, 309] on div "Link None Page External Element Next element Phone Email Page Start Start (Copy…" at bounding box center [163, 295] width 203 height 365
click at [95, 153] on span "None" at bounding box center [98, 154] width 21 height 15
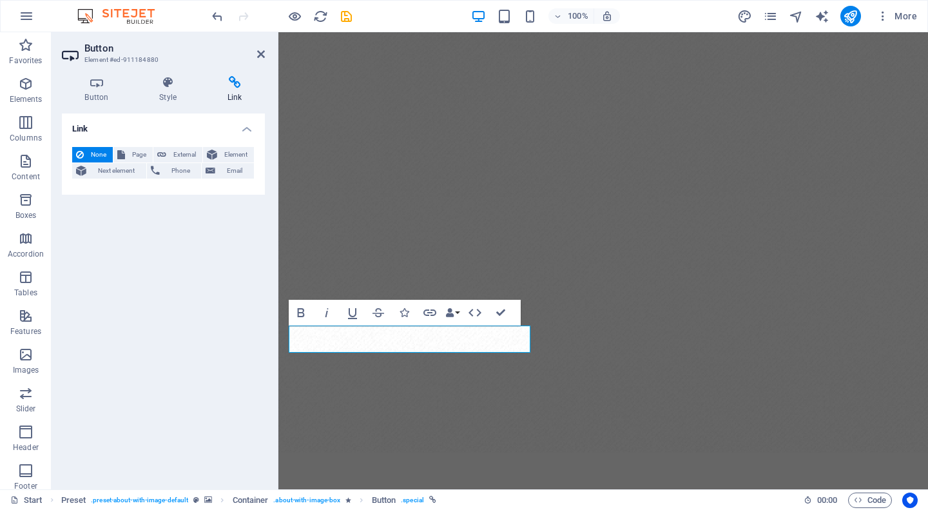
click at [424, 420] on figure at bounding box center [603, 138] width 650 height 630
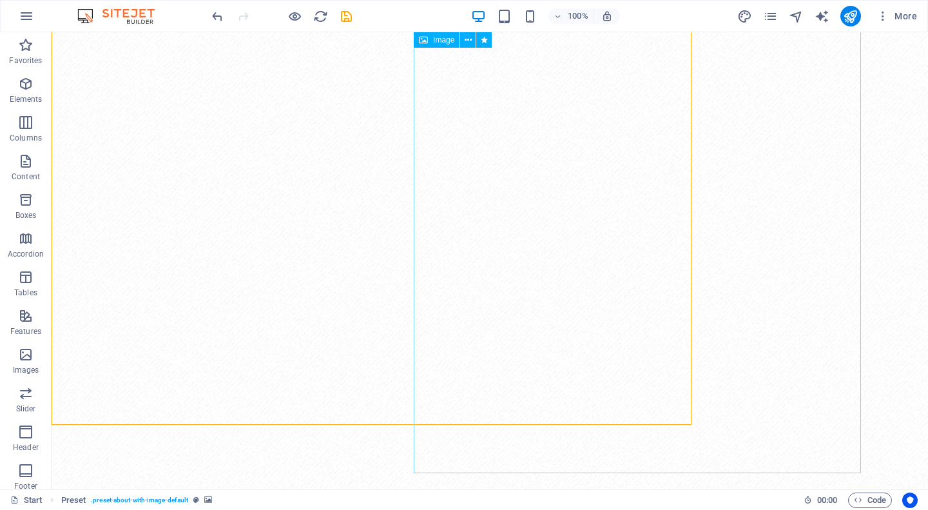
scroll to position [325, 0]
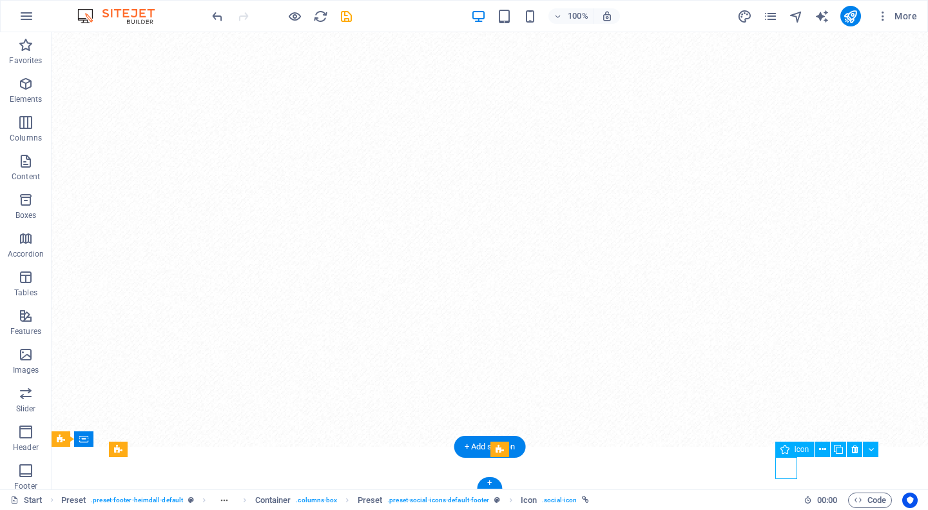
select select "xMidYMid"
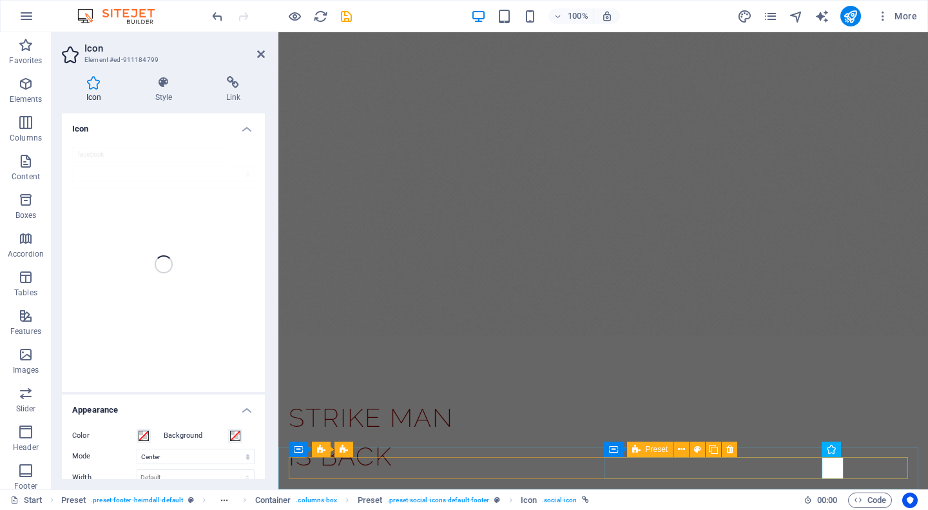
scroll to position [215, 0]
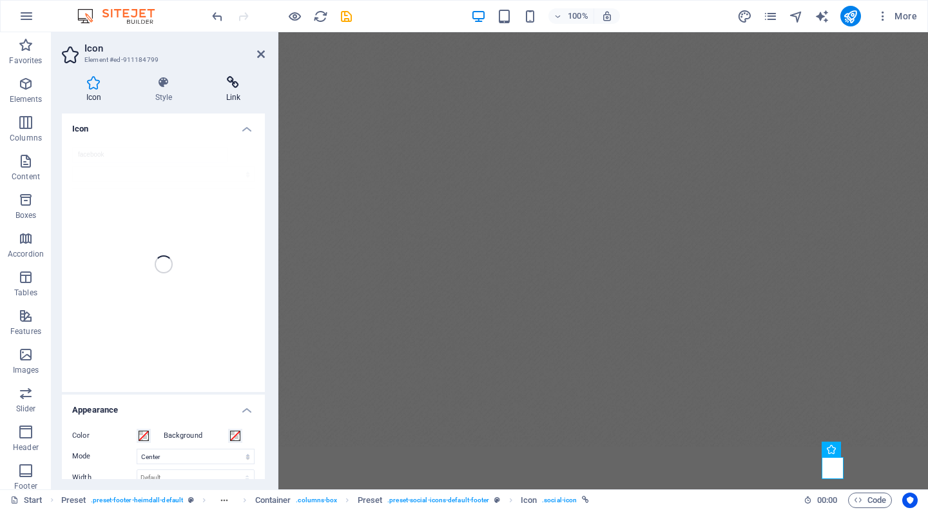
click at [245, 82] on icon at bounding box center [233, 82] width 63 height 13
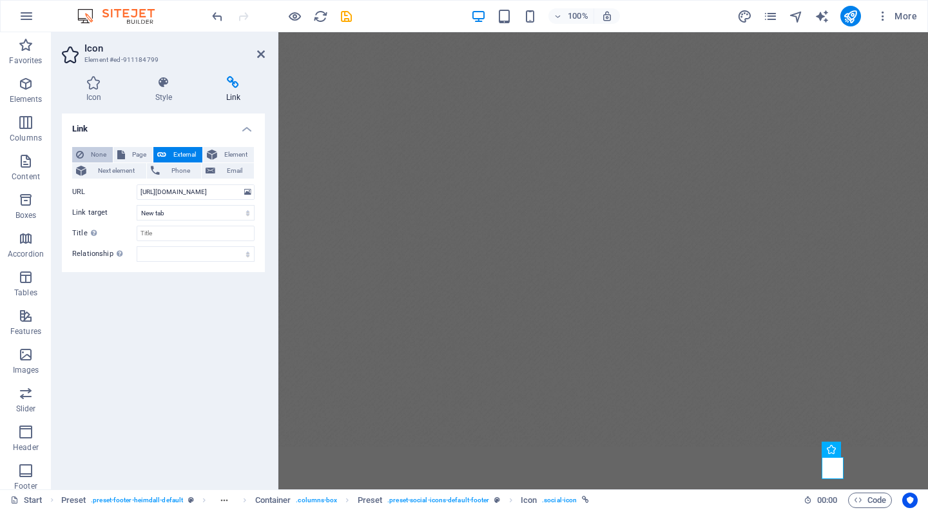
click at [90, 155] on span "None" at bounding box center [98, 154] width 21 height 15
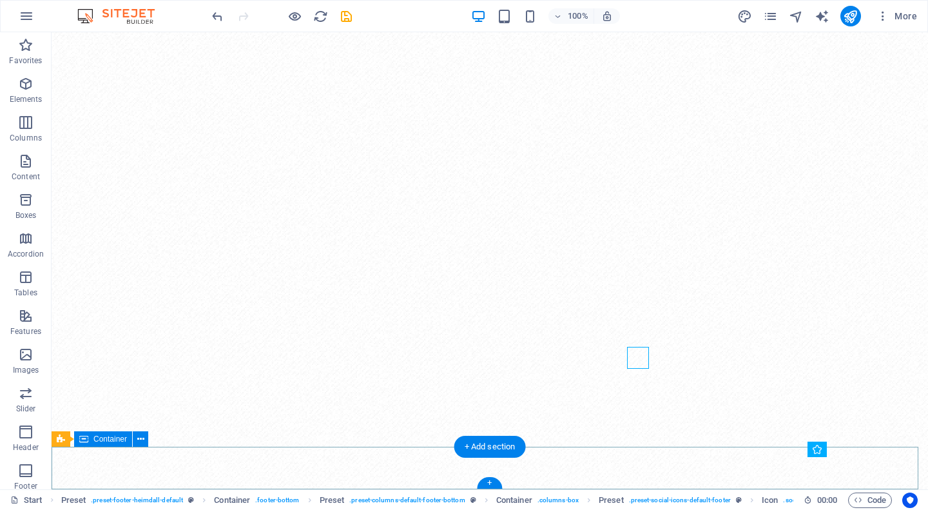
scroll to position [325, 0]
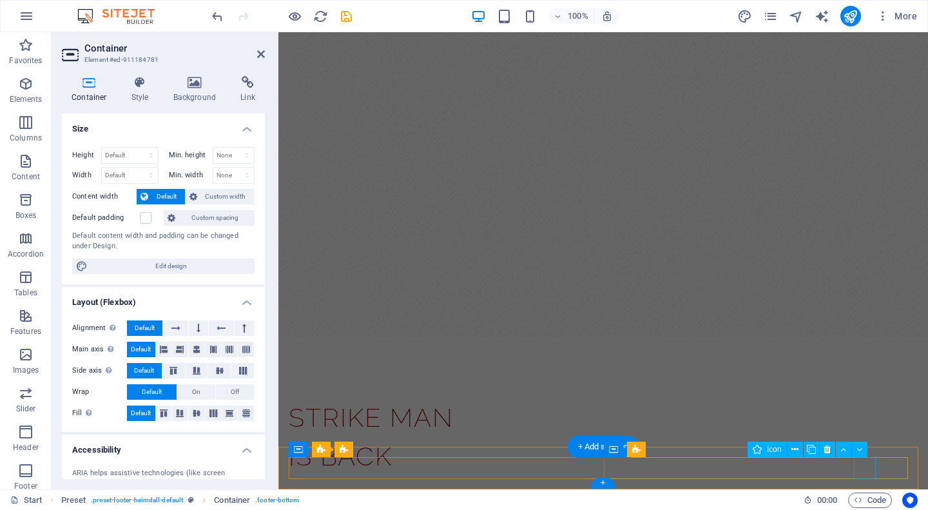
scroll to position [215, 0]
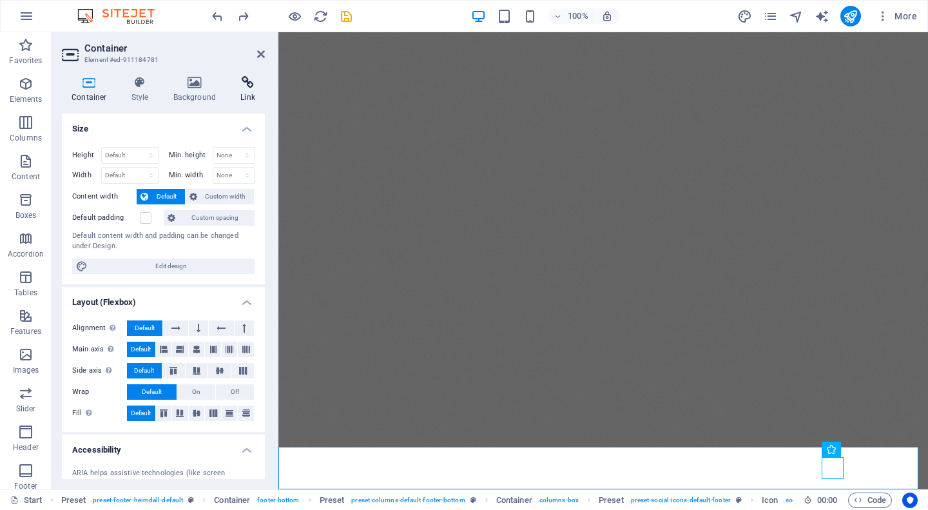
click at [249, 81] on icon at bounding box center [248, 82] width 34 height 13
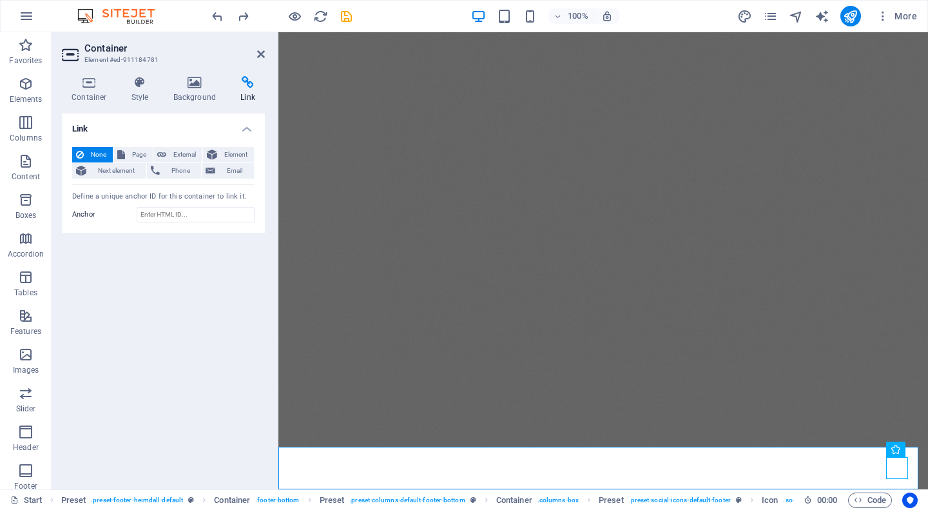
click at [555, 424] on figure at bounding box center [603, 132] width 650 height 630
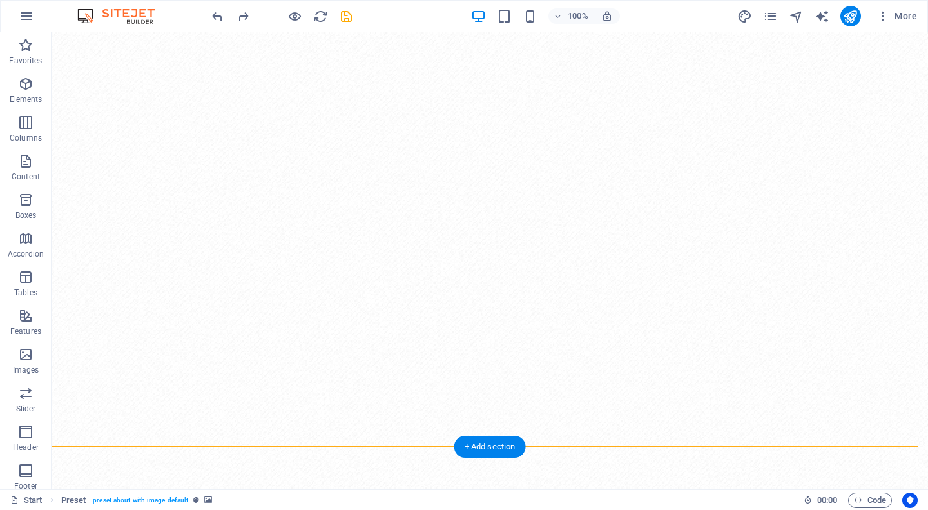
scroll to position [325, 0]
click at [849, 19] on icon "publish" at bounding box center [850, 16] width 15 height 15
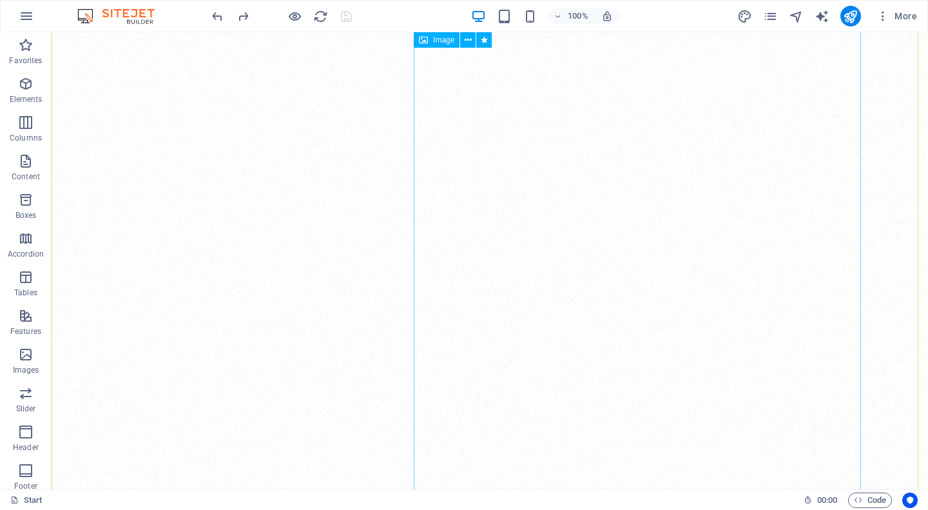
scroll to position [68, 0]
click at [847, 22] on icon "publish" at bounding box center [850, 16] width 15 height 15
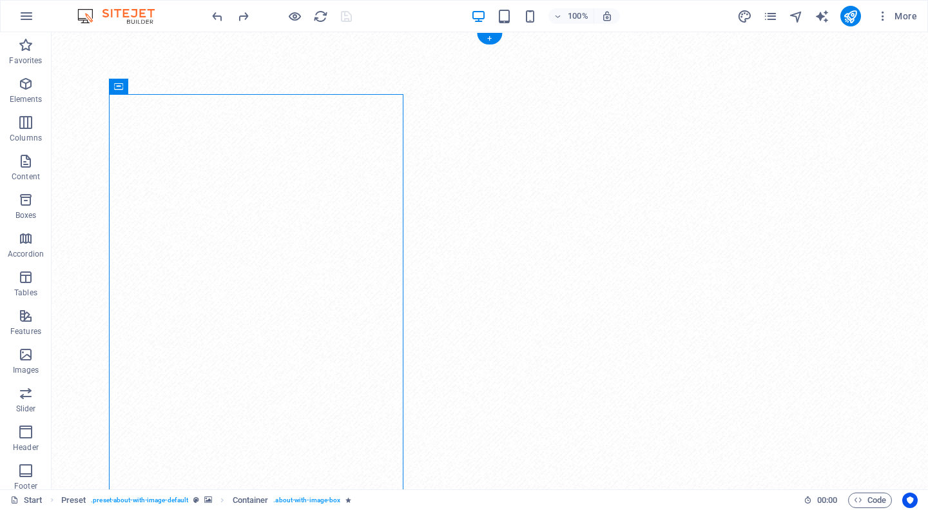
click at [410, 58] on figure at bounding box center [490, 402] width 876 height 740
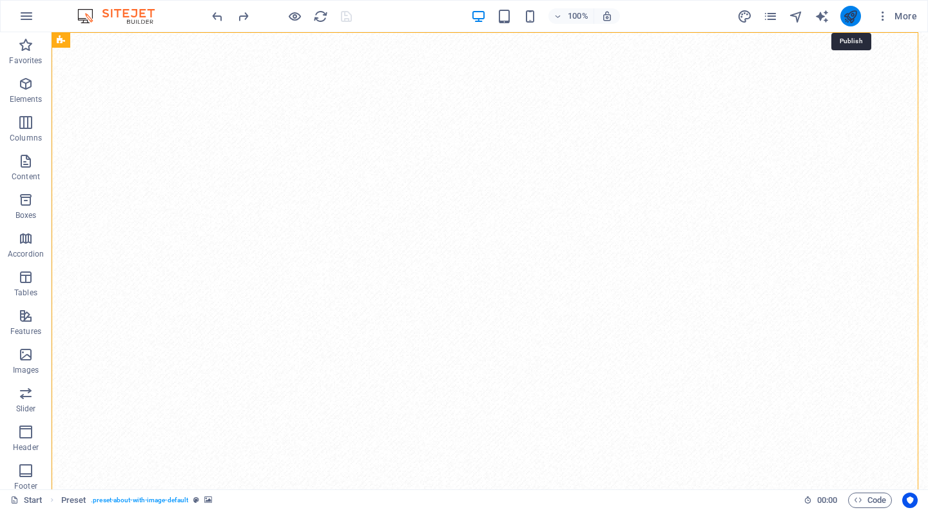
click at [847, 14] on icon "publish" at bounding box center [850, 16] width 15 height 15
